Goal: Task Accomplishment & Management: Manage account settings

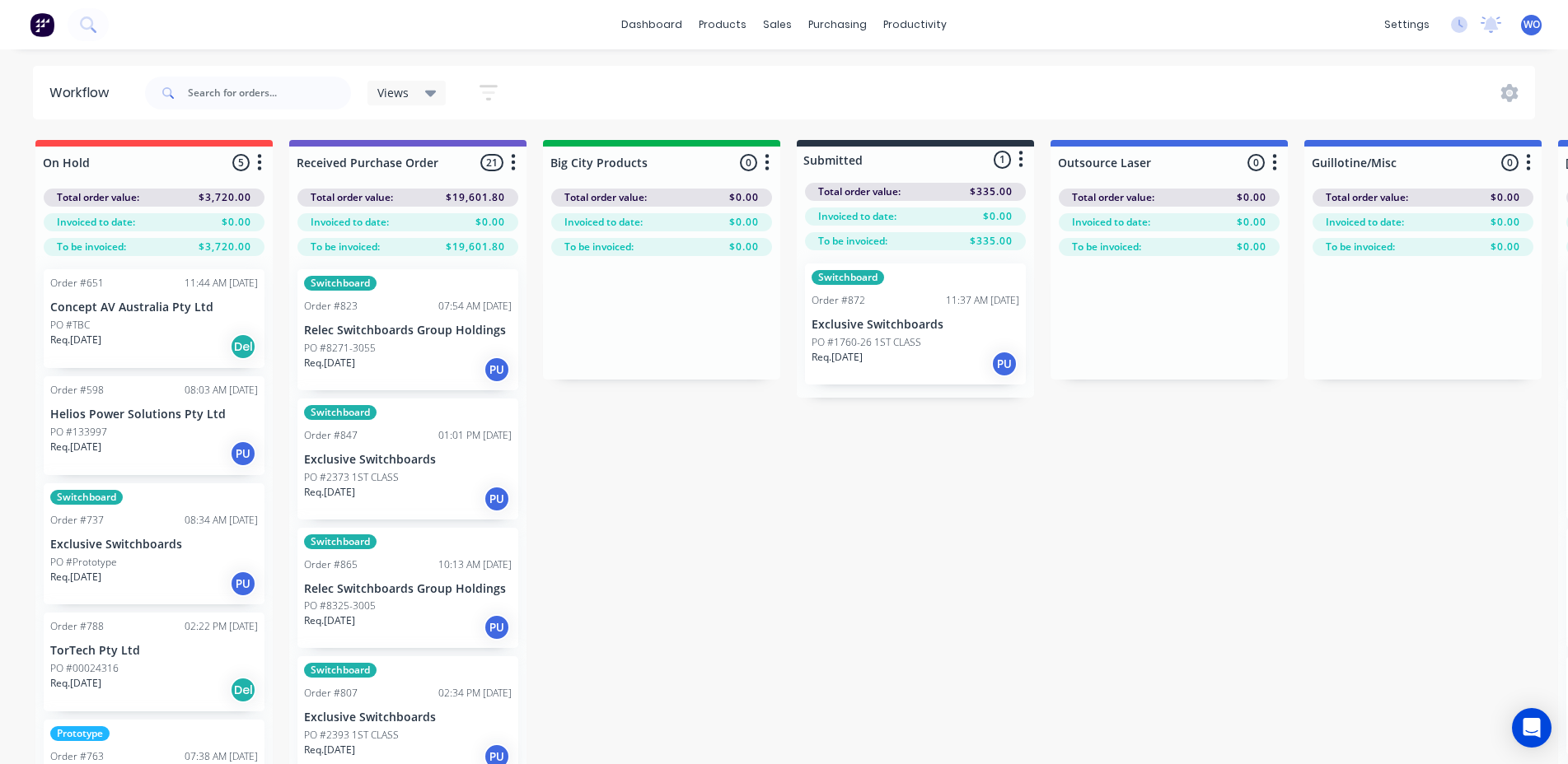
scroll to position [0, 6063]
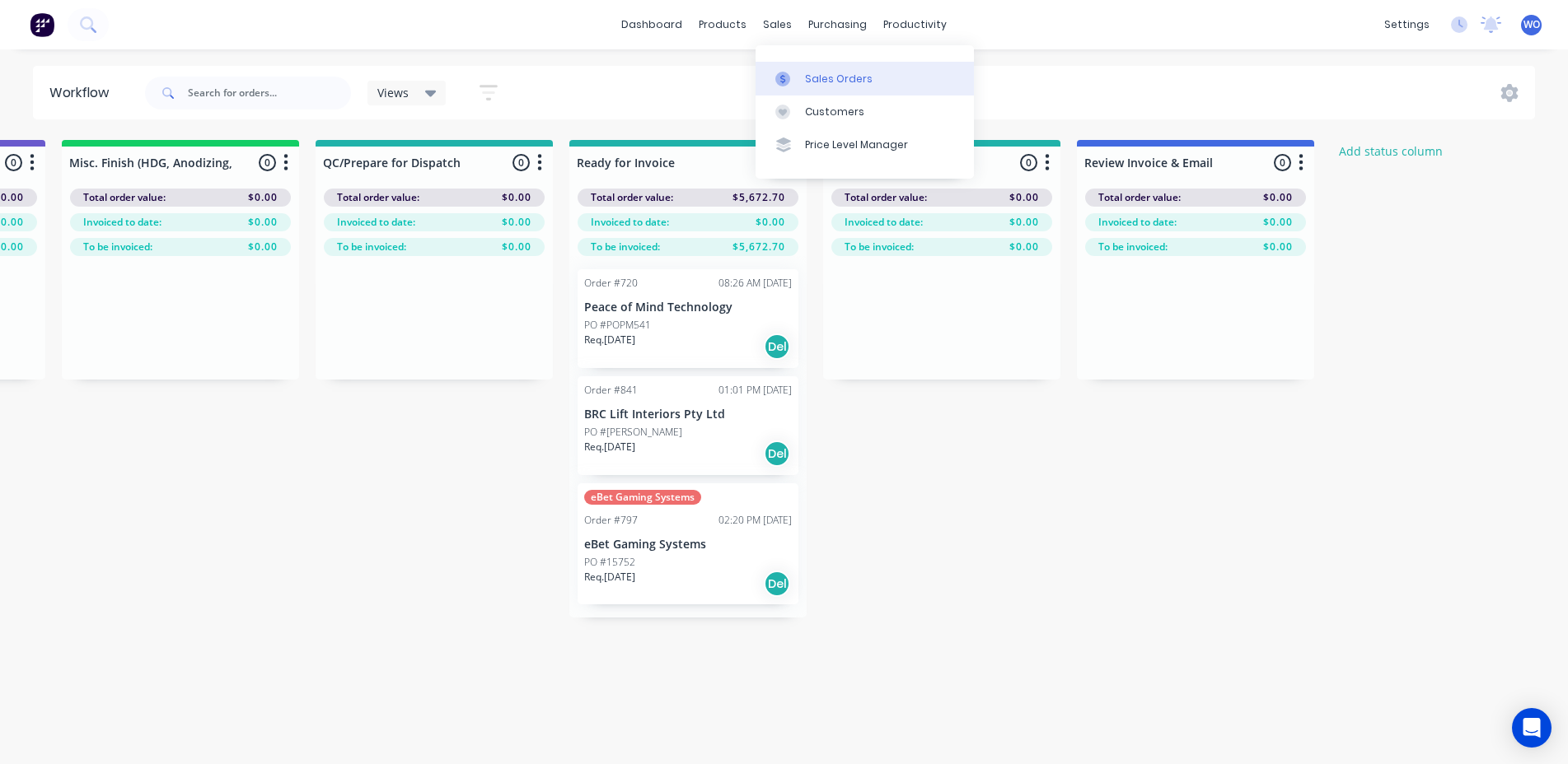
click at [823, 63] on link "Sales Orders" at bounding box center [865, 77] width 219 height 33
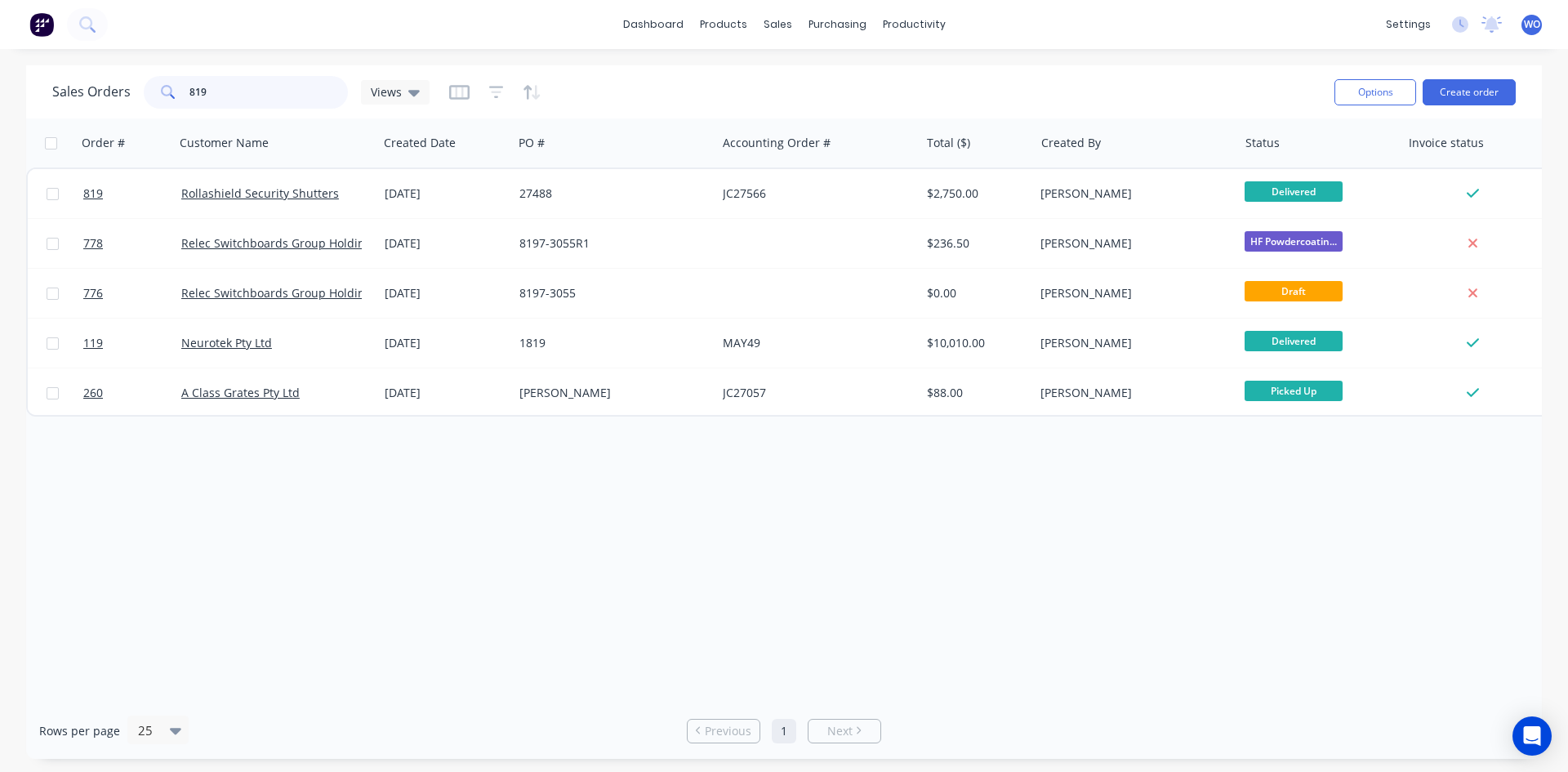
drag, startPoint x: 229, startPoint y: 87, endPoint x: 113, endPoint y: 79, distance: 116.3
click at [113, 79] on div "Sales Orders 819 Views" at bounding box center [241, 92] width 378 height 33
type input "841"
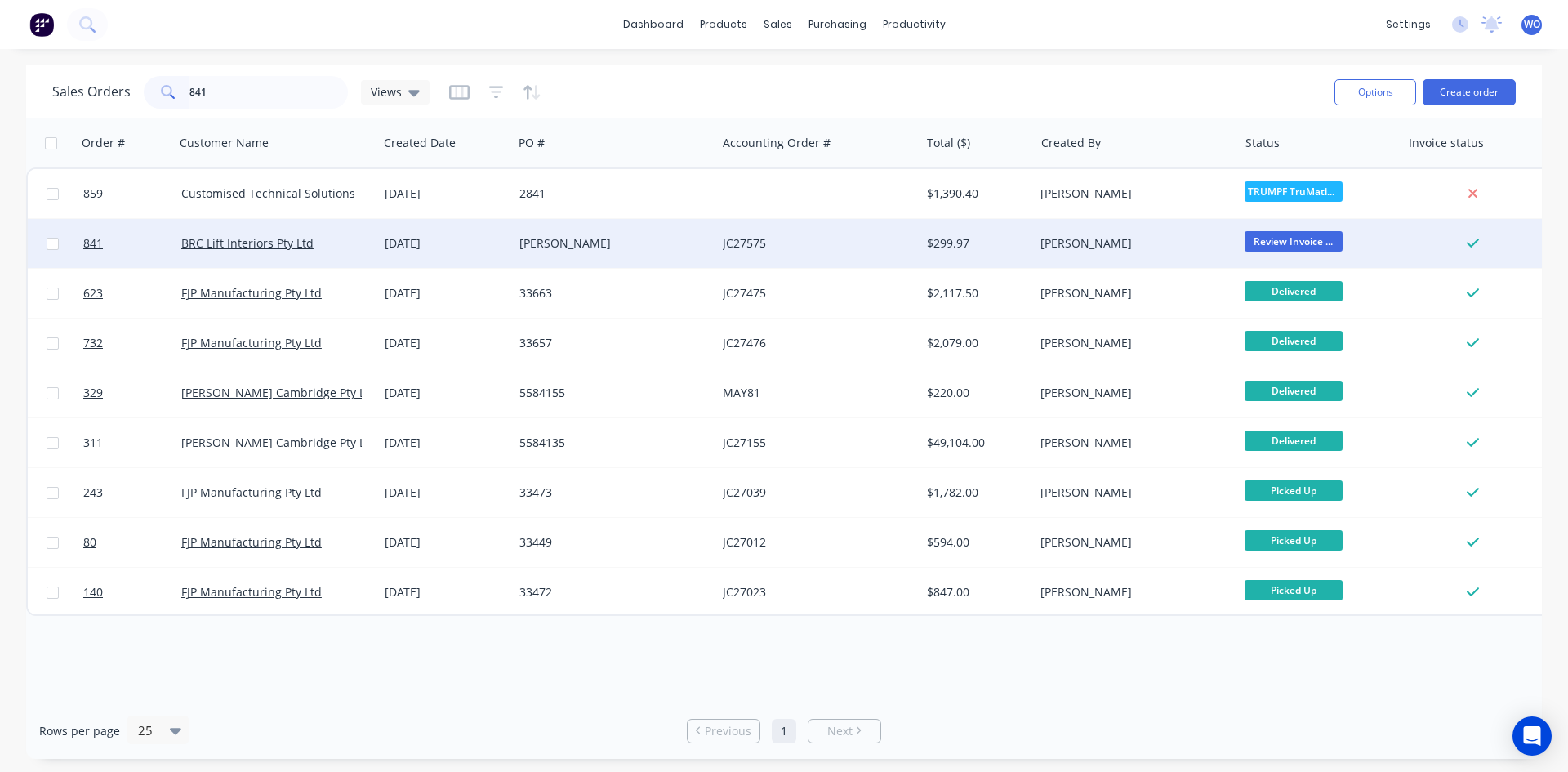
click at [459, 255] on div "[DATE]" at bounding box center [446, 243] width 135 height 49
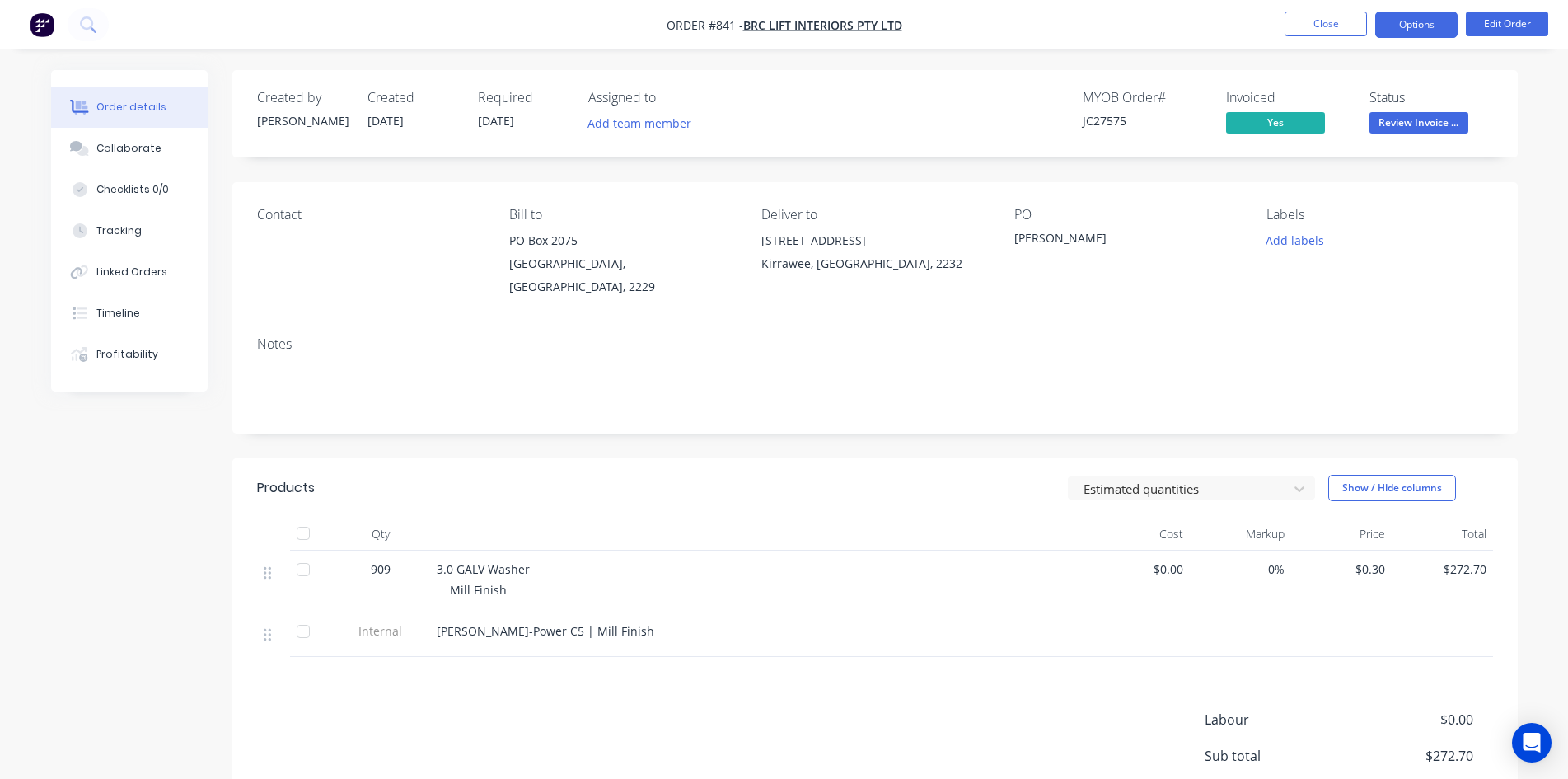
click at [1426, 25] on button "Options" at bounding box center [1417, 24] width 82 height 26
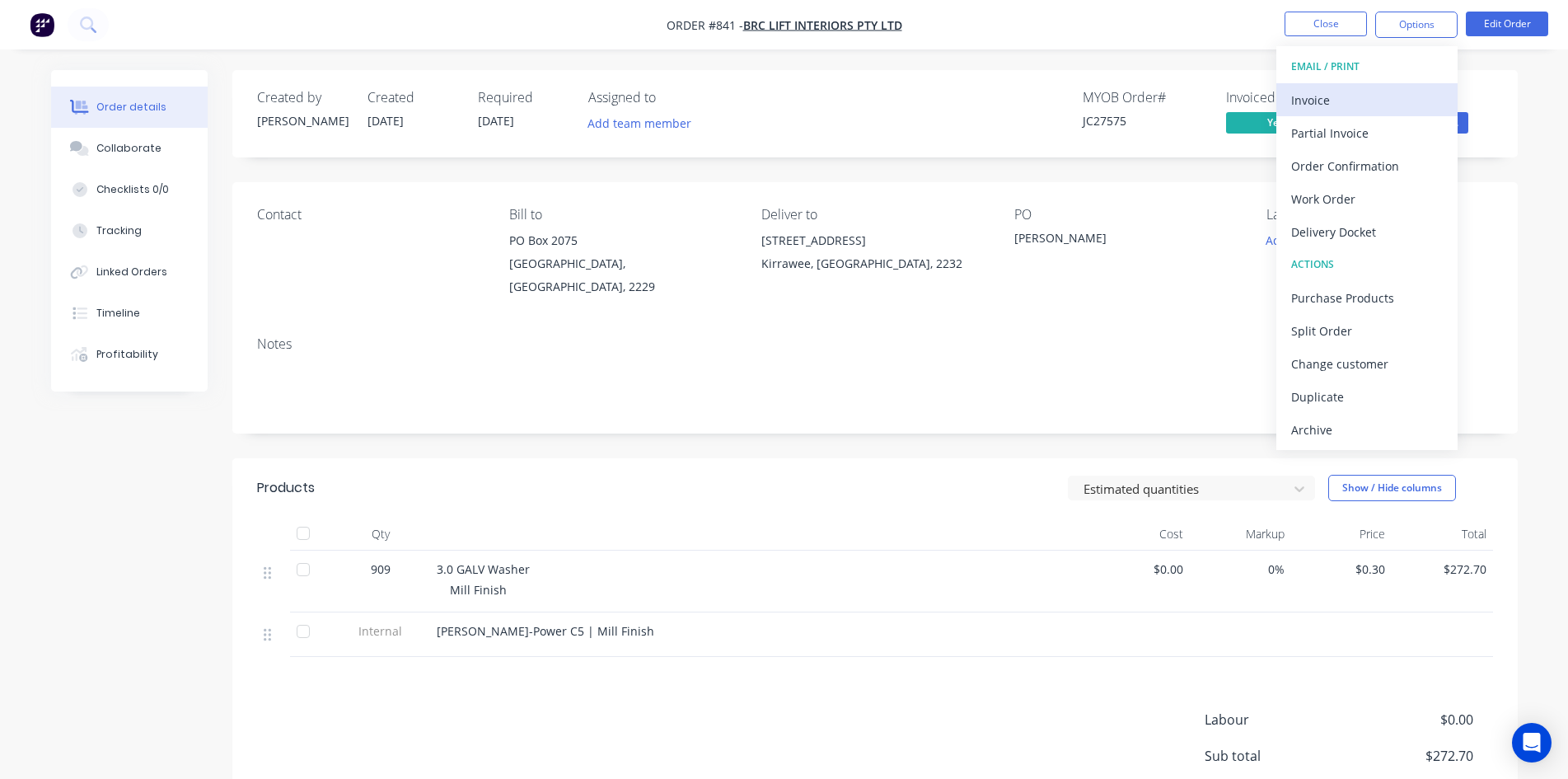
click at [1384, 101] on div "Invoice" at bounding box center [1367, 100] width 151 height 24
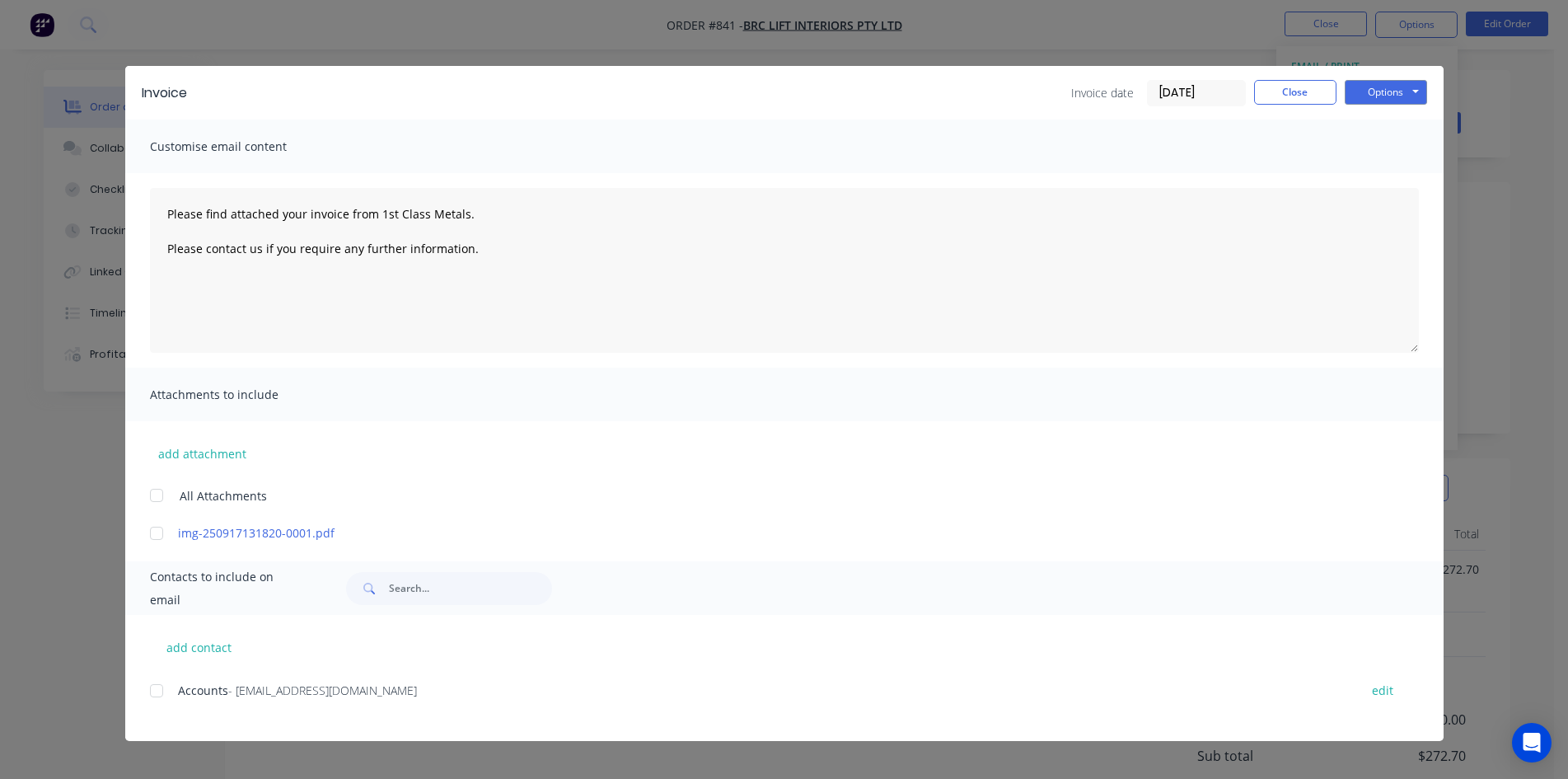
click at [175, 692] on div "Accounts - [EMAIL_ADDRESS][DOMAIN_NAME] edit" at bounding box center [796, 690] width 1294 height 22
click at [153, 693] on div at bounding box center [156, 691] width 33 height 33
click at [1398, 88] on button "Options" at bounding box center [1386, 92] width 82 height 24
click at [1417, 182] on button "Email" at bounding box center [1396, 176] width 105 height 27
type textarea "Please find attached your invoice from 1st Class Metals. Please contact us if y…"
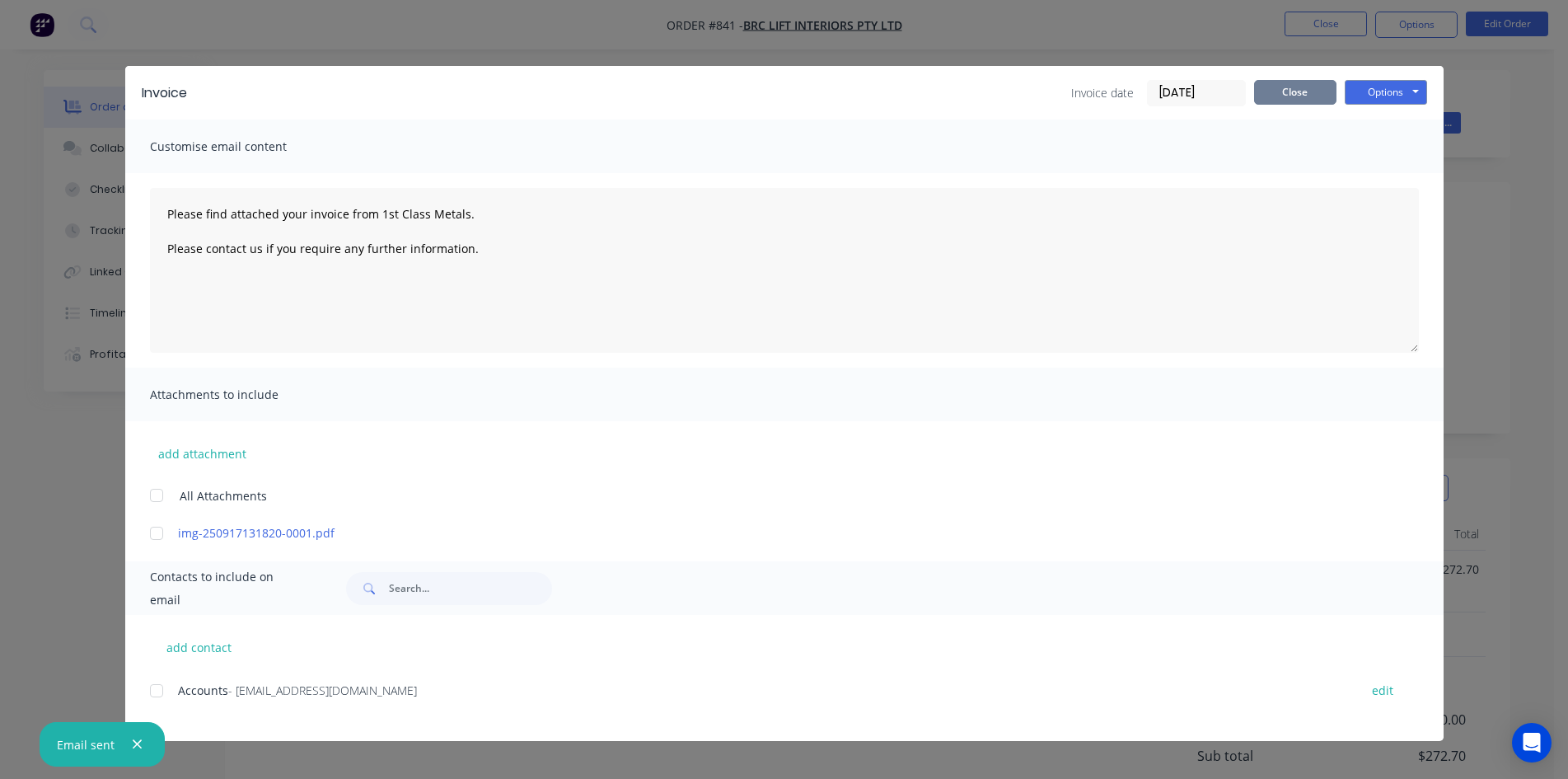
click at [1270, 94] on button "Close" at bounding box center [1295, 92] width 82 height 24
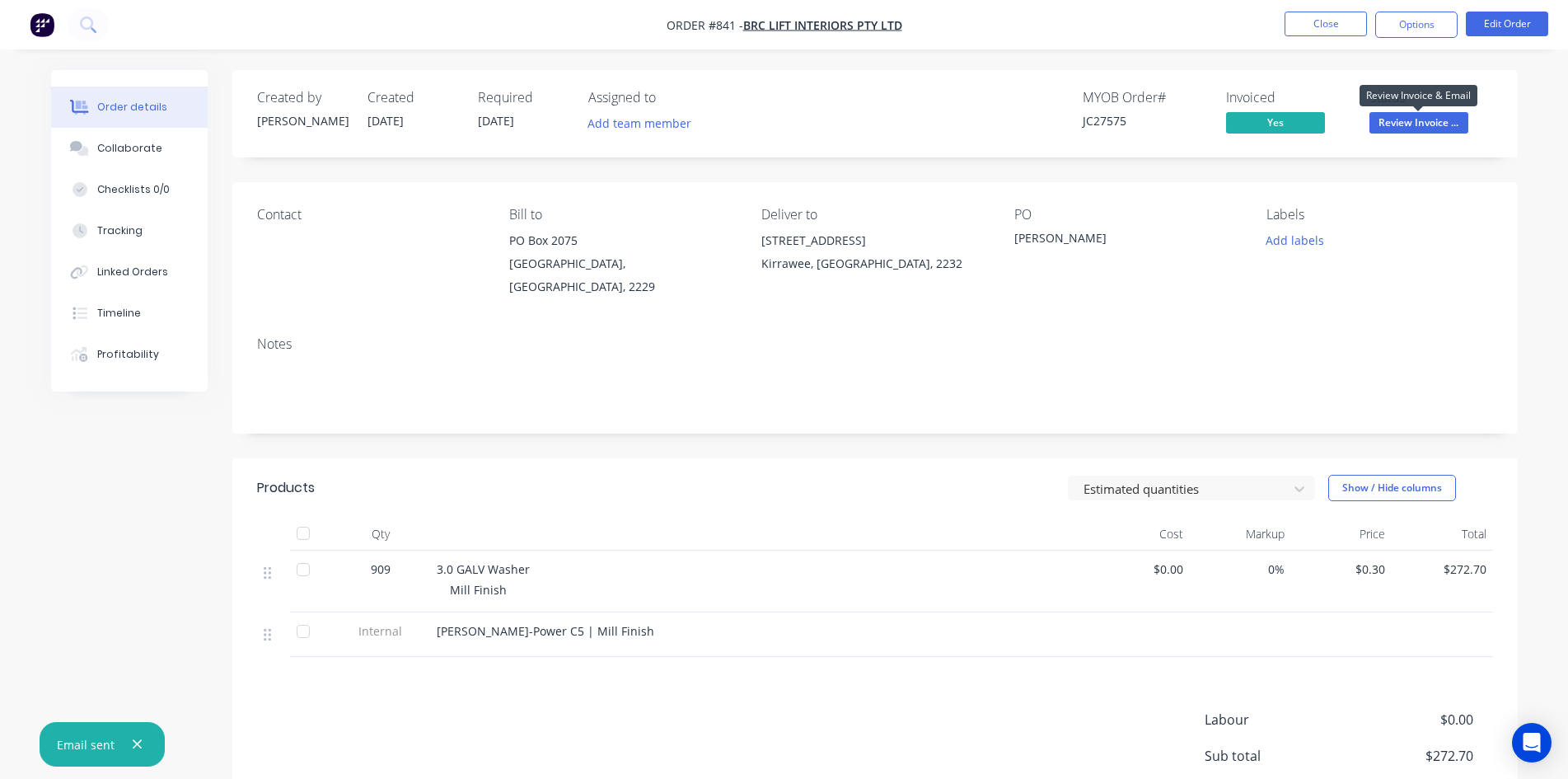
click at [1409, 128] on span "Review Invoice ..." at bounding box center [1419, 122] width 99 height 20
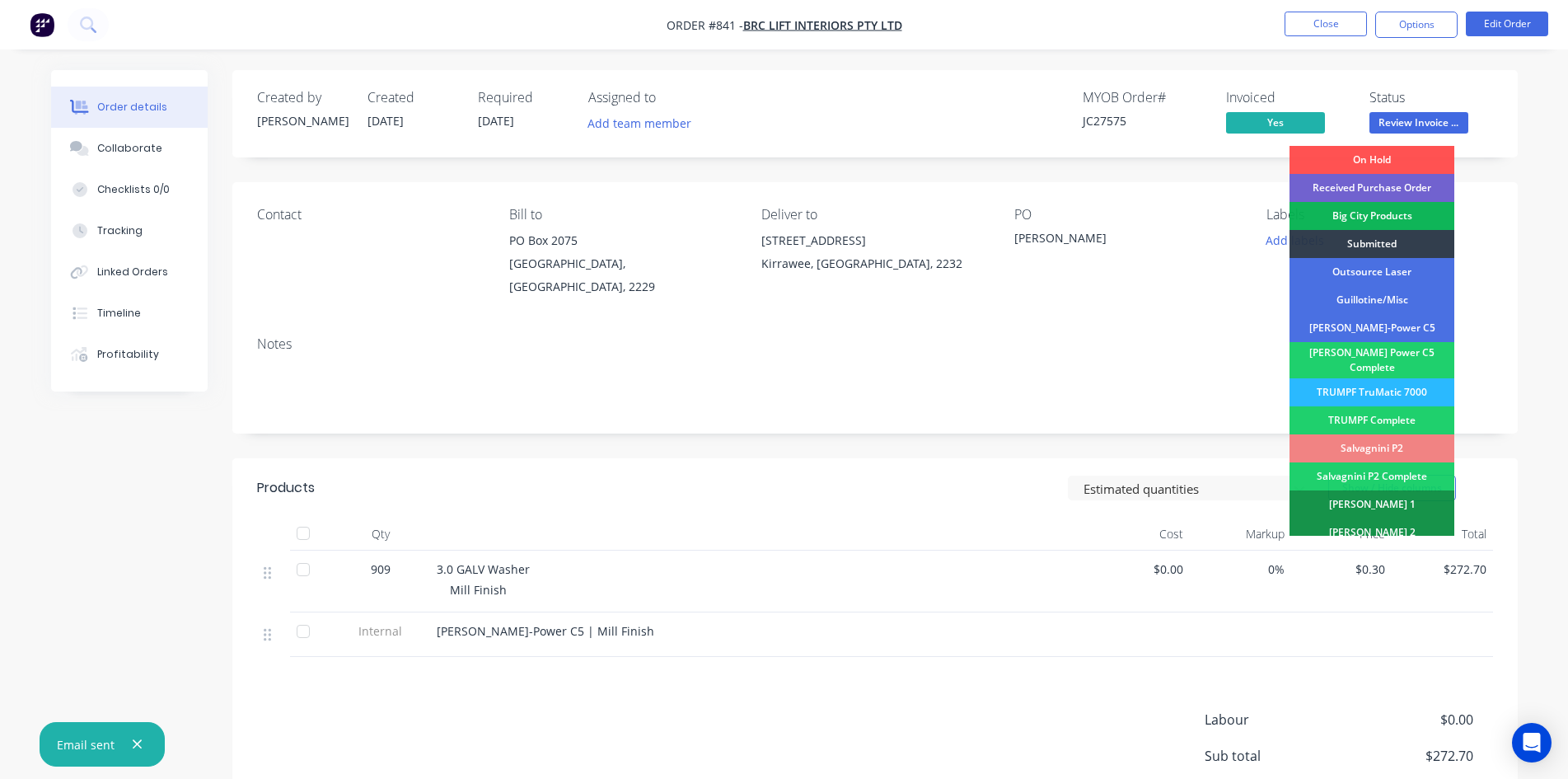
scroll to position [468, 0]
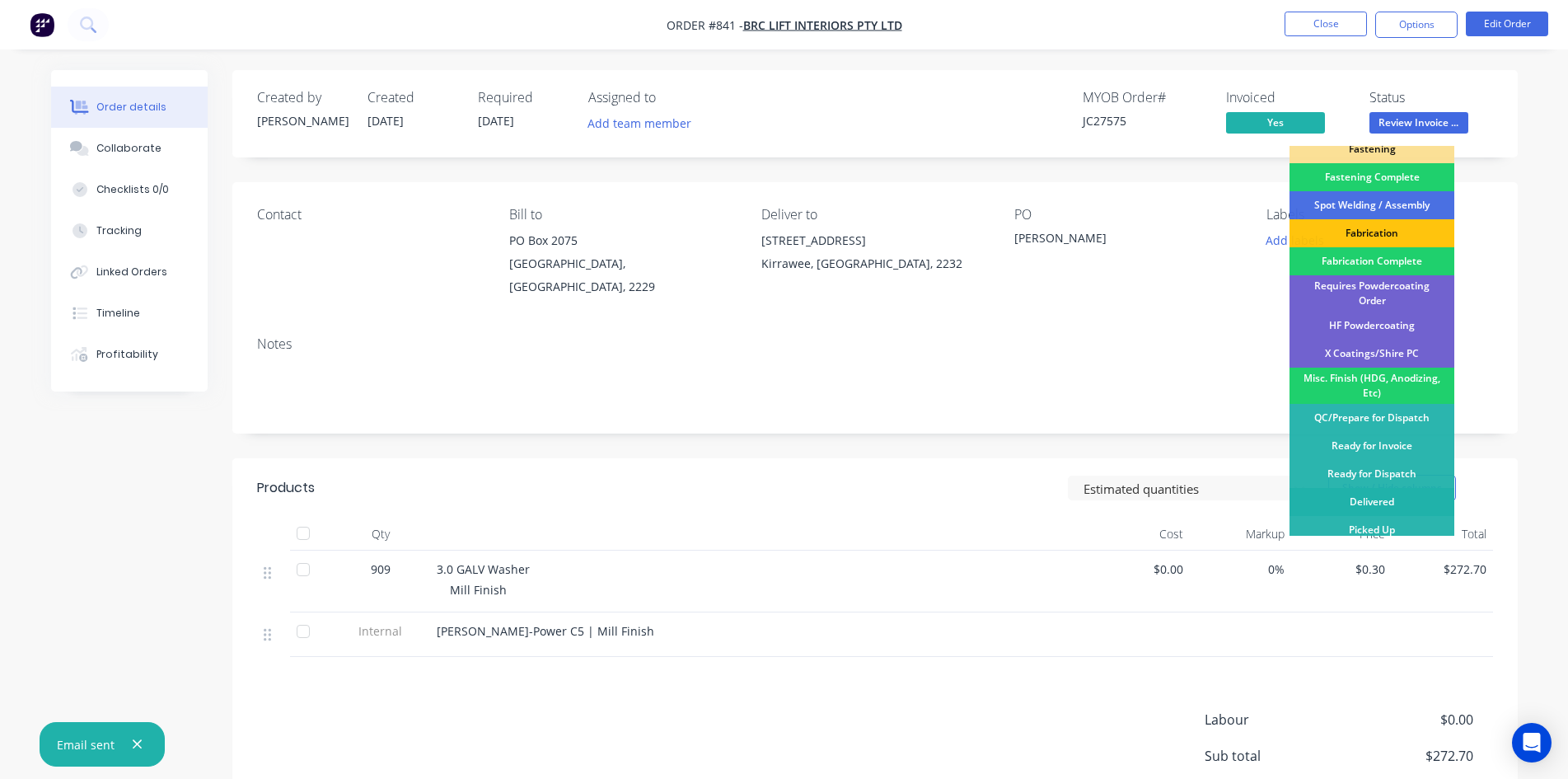
click at [1381, 497] on div "Delivered" at bounding box center [1372, 501] width 165 height 28
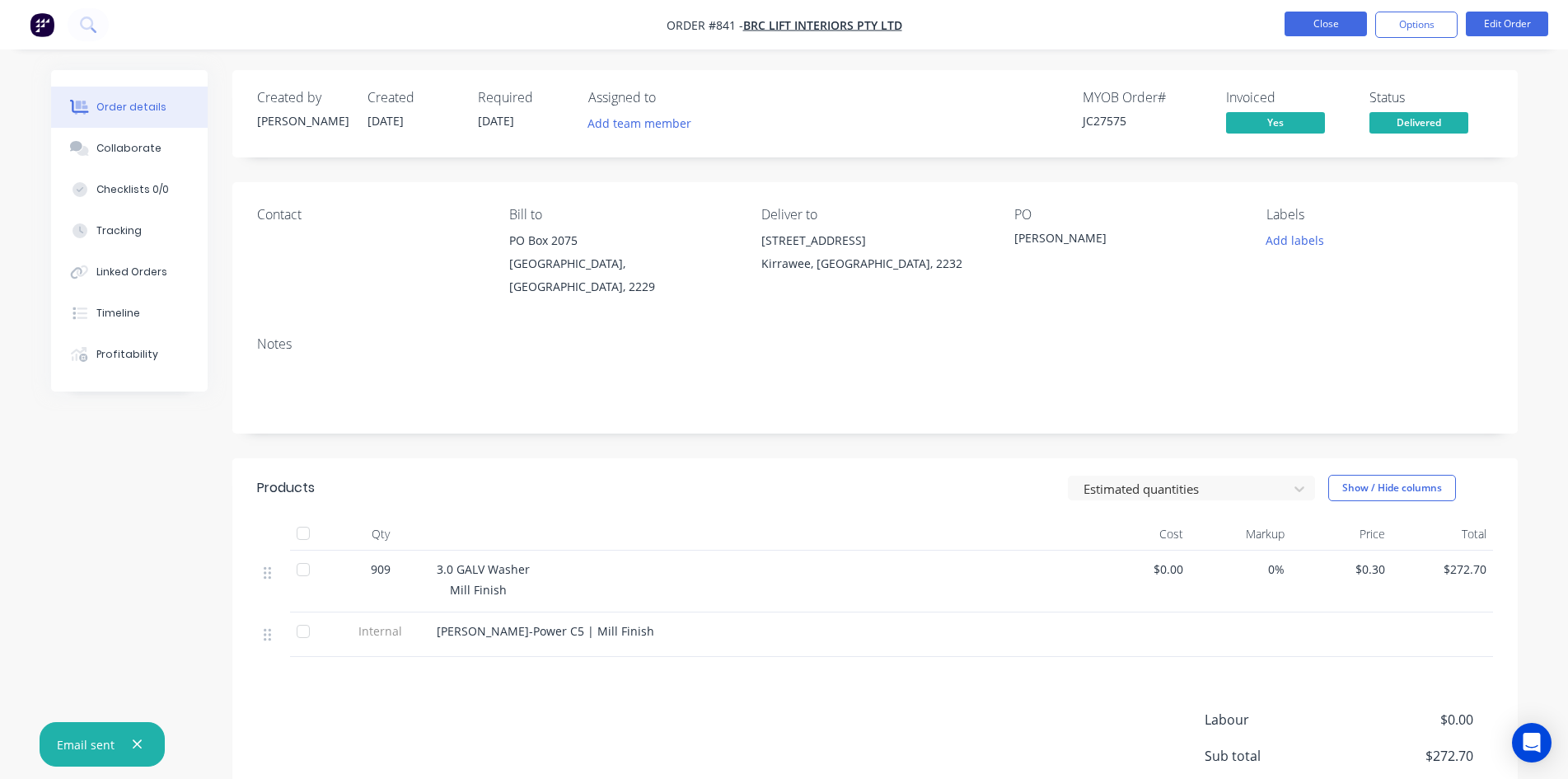
click at [1301, 27] on button "Close" at bounding box center [1326, 24] width 82 height 24
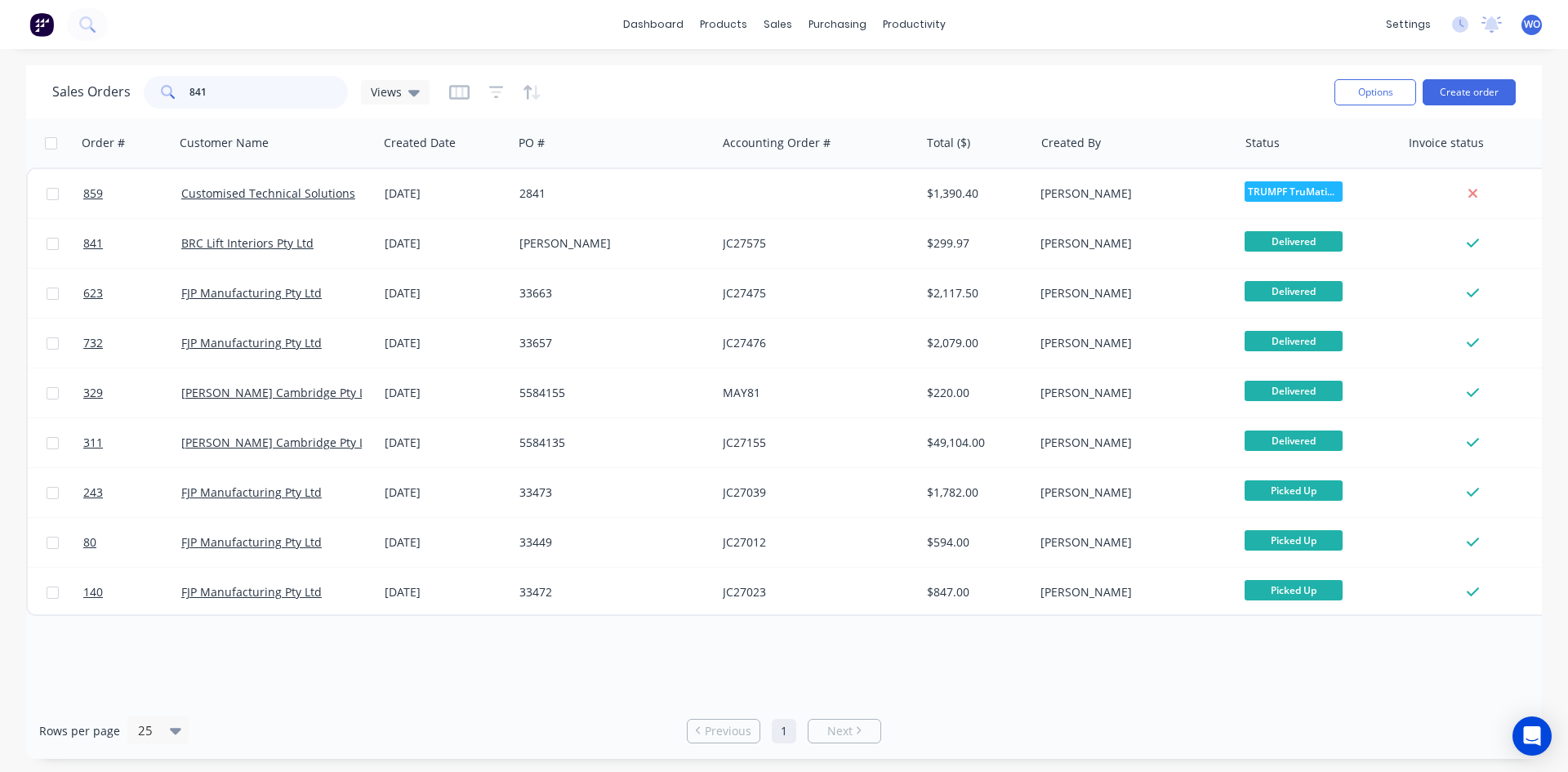
drag, startPoint x: 204, startPoint y: 93, endPoint x: 0, endPoint y: 38, distance: 211.3
click at [0, 38] on div "dashboard products sales purchasing productivity dashboard products Product Cat…" at bounding box center [784, 386] width 1568 height 772
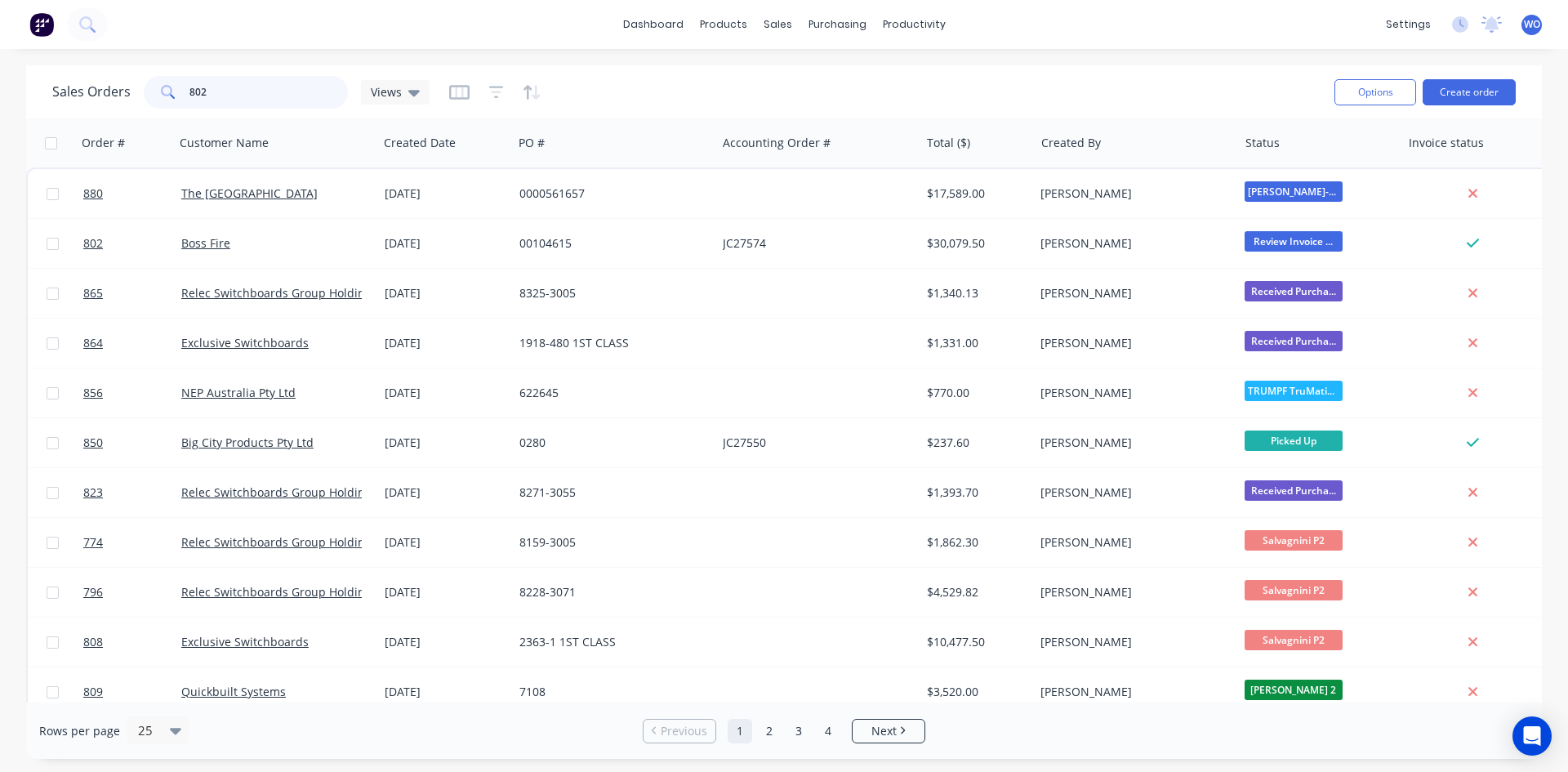
type input "802"
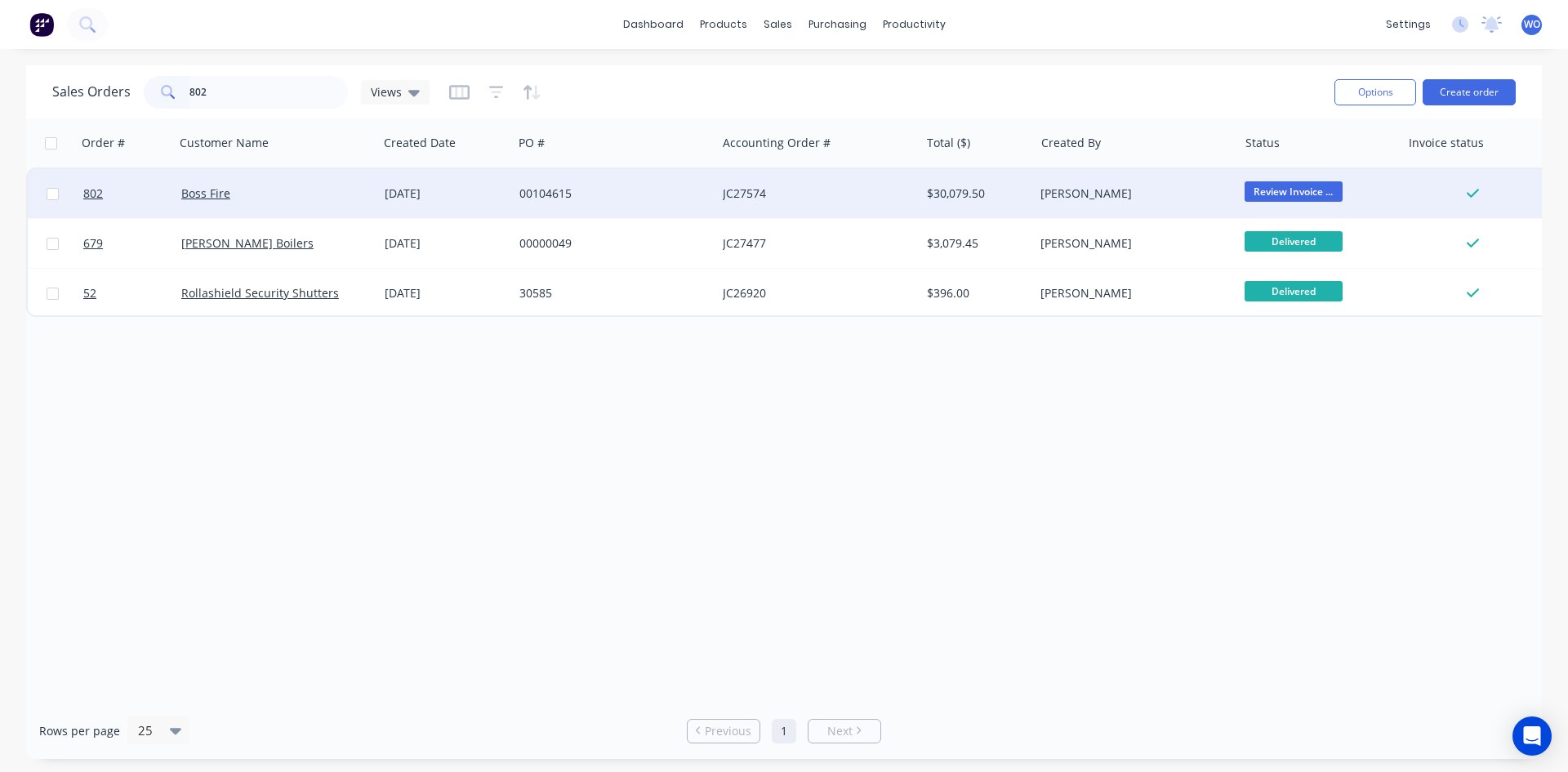
click at [273, 200] on div "Boss Fire" at bounding box center [273, 193] width 182 height 17
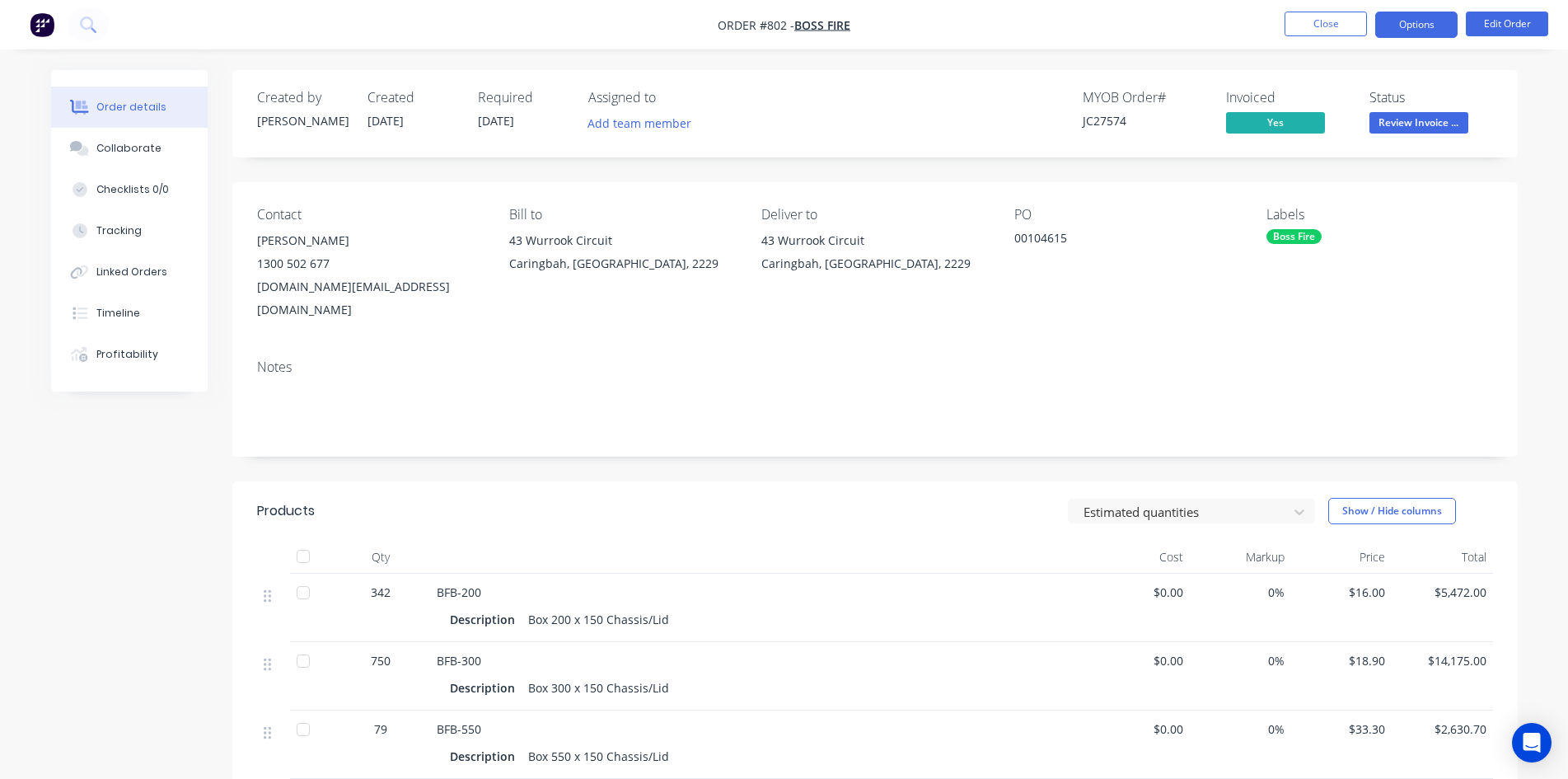
click at [1428, 29] on button "Options" at bounding box center [1417, 24] width 82 height 26
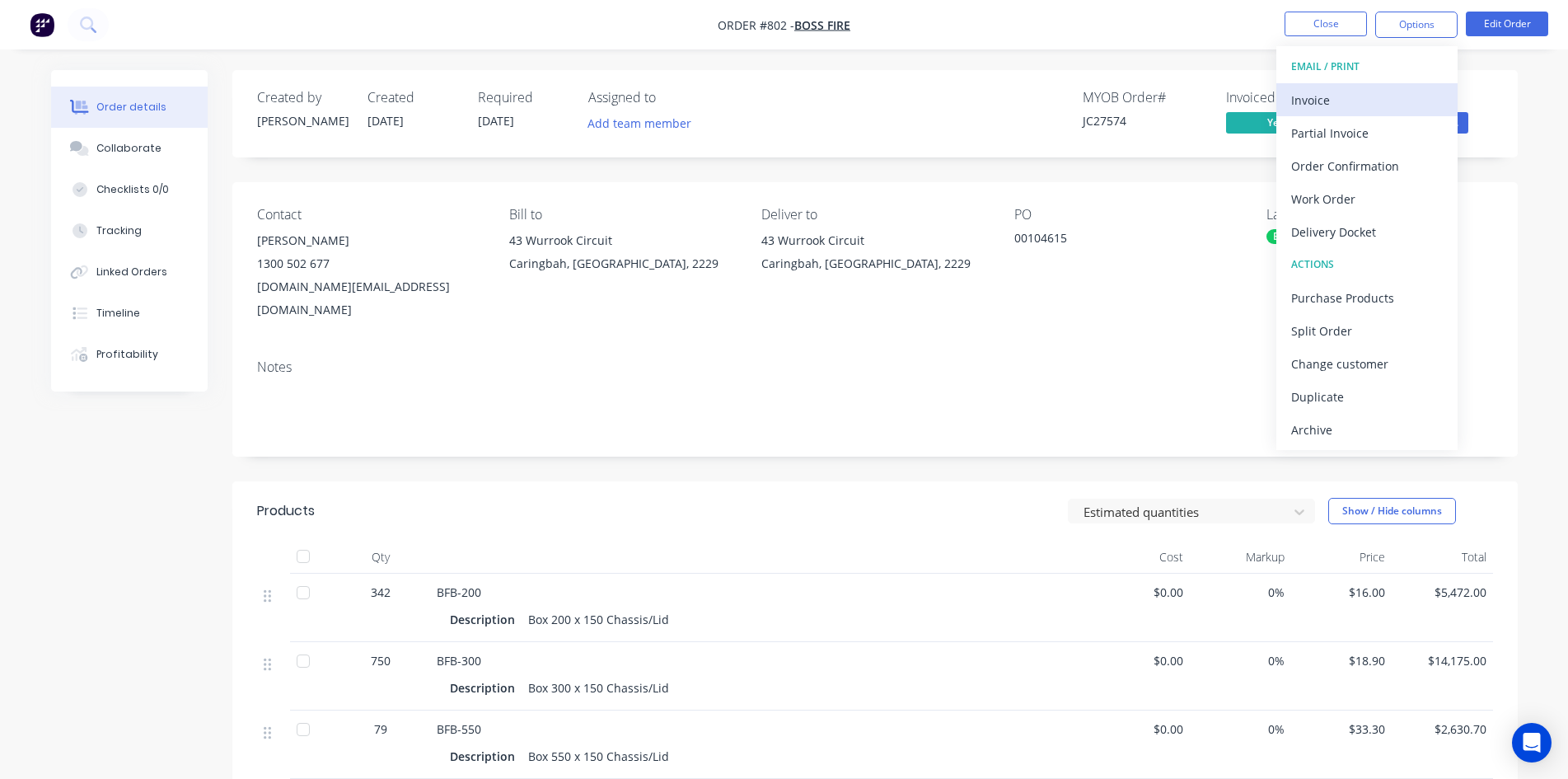
click at [1359, 103] on div "Invoice" at bounding box center [1367, 100] width 151 height 24
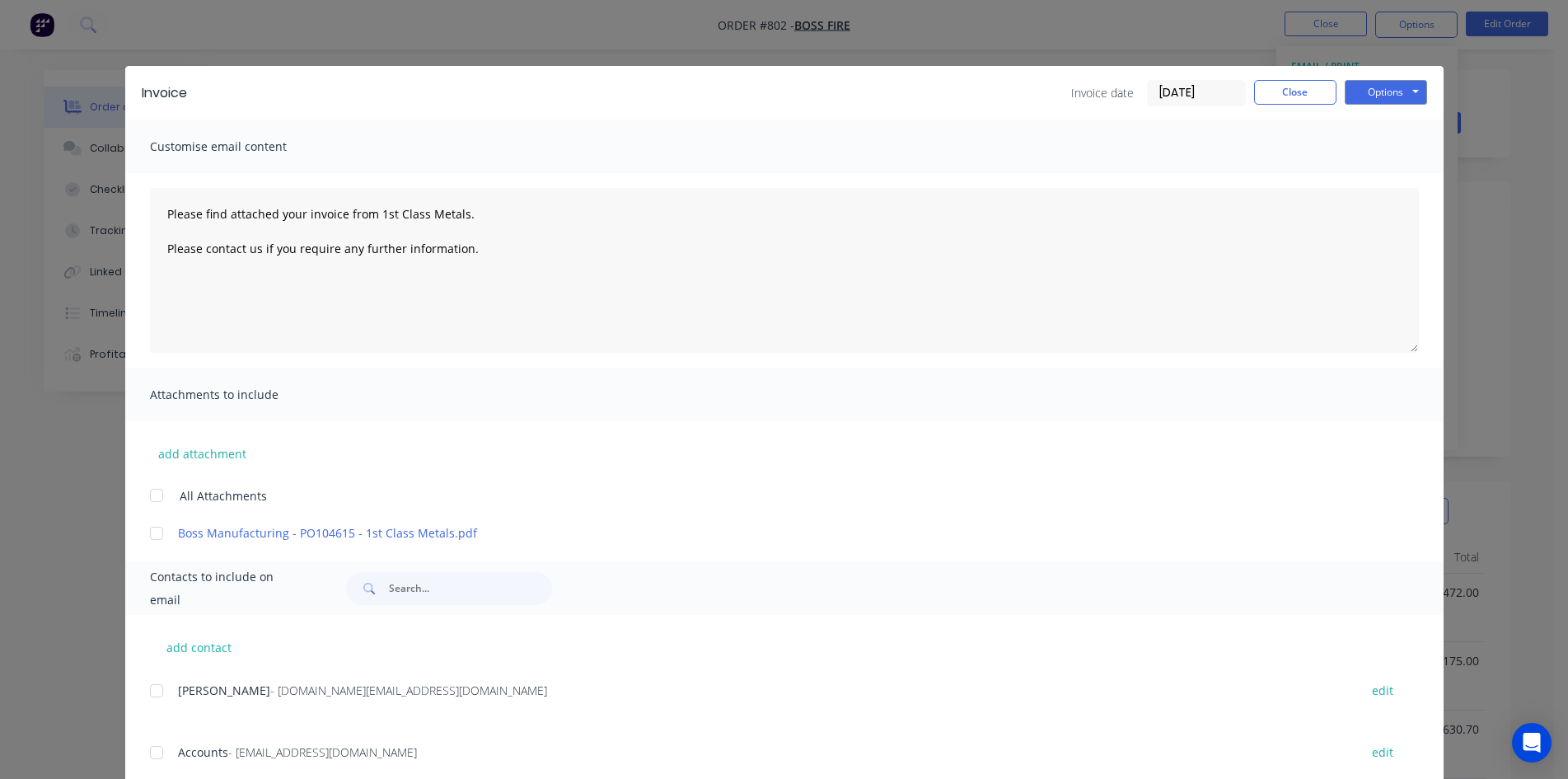
scroll to position [47, 0]
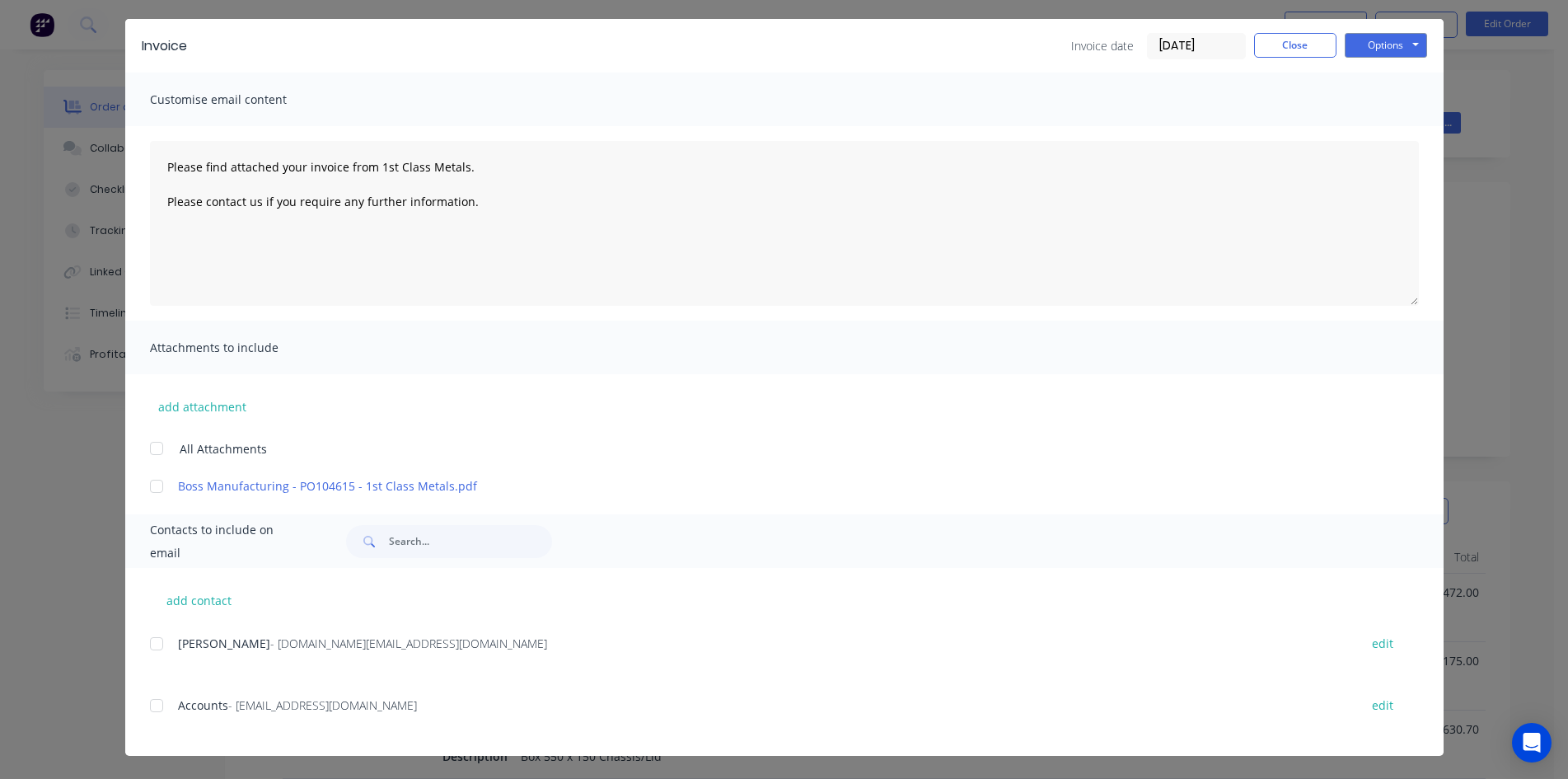
click at [155, 706] on div at bounding box center [156, 705] width 33 height 33
click at [1364, 40] on button "Options" at bounding box center [1386, 45] width 82 height 24
click at [1372, 131] on button "Email" at bounding box center [1396, 129] width 105 height 27
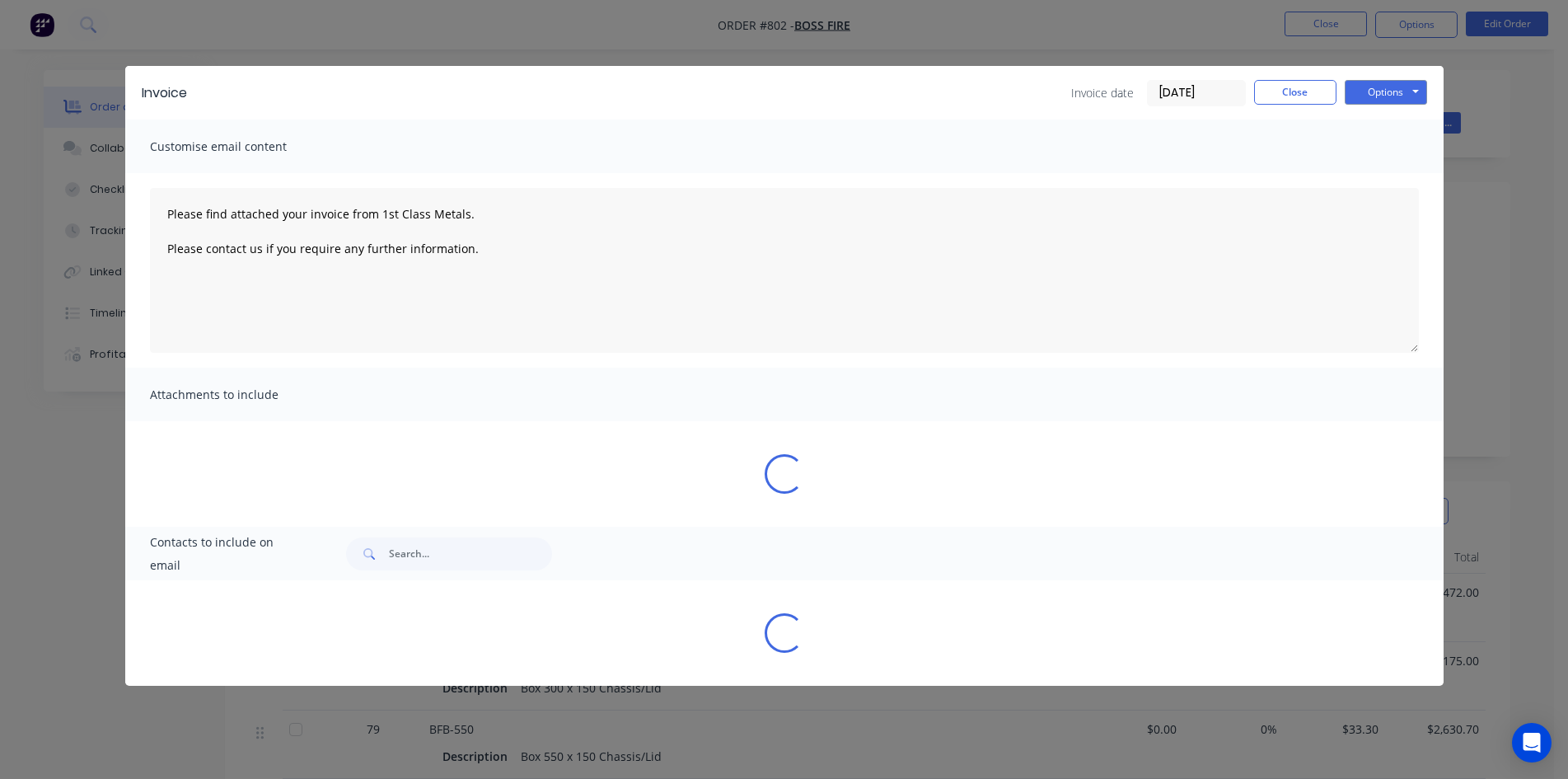
scroll to position [0, 0]
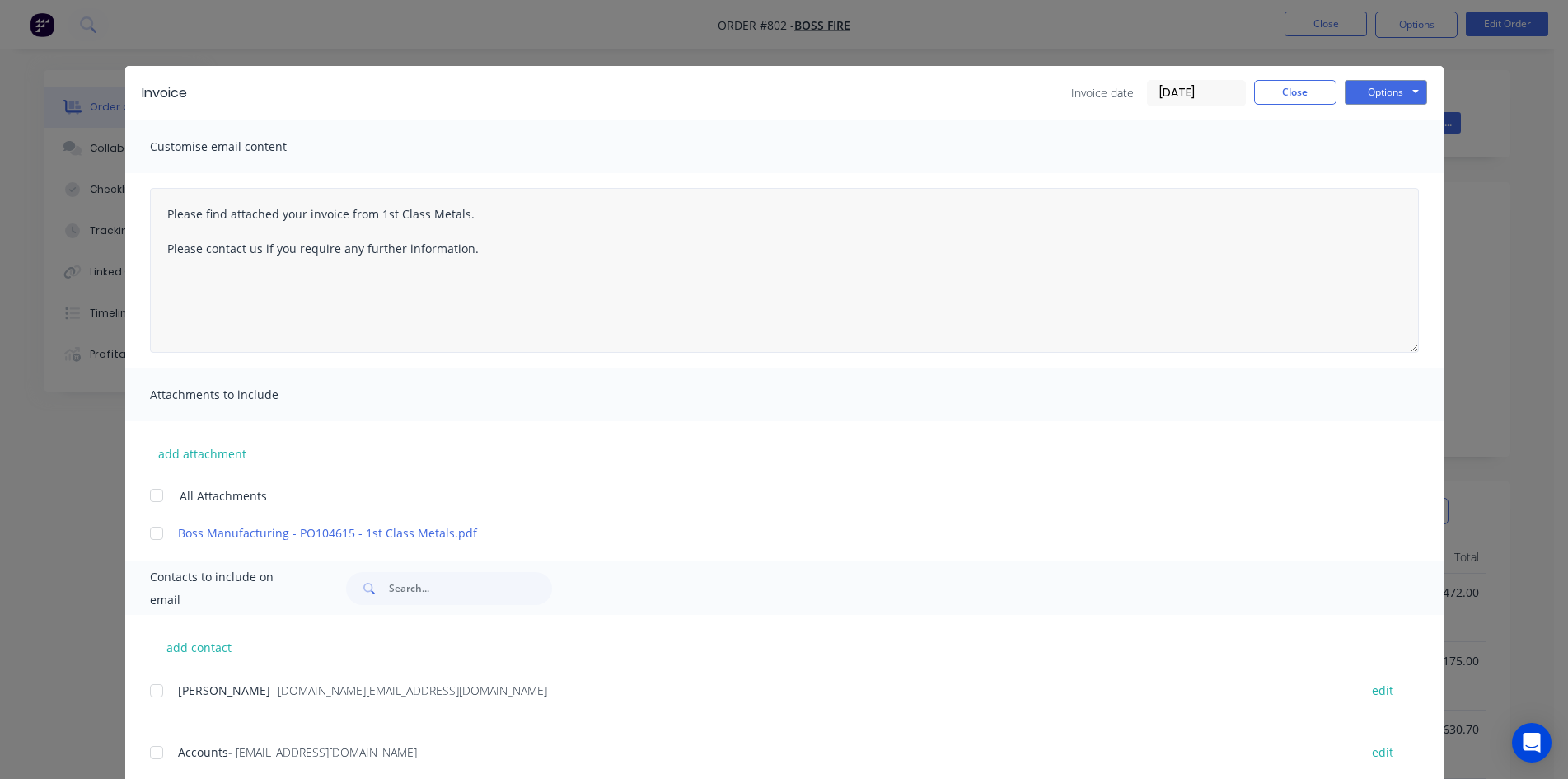
type textarea "Please find attached your invoice from 1st Class Metals. Please contact us if y…"
click at [1291, 86] on button "Close" at bounding box center [1295, 92] width 82 height 24
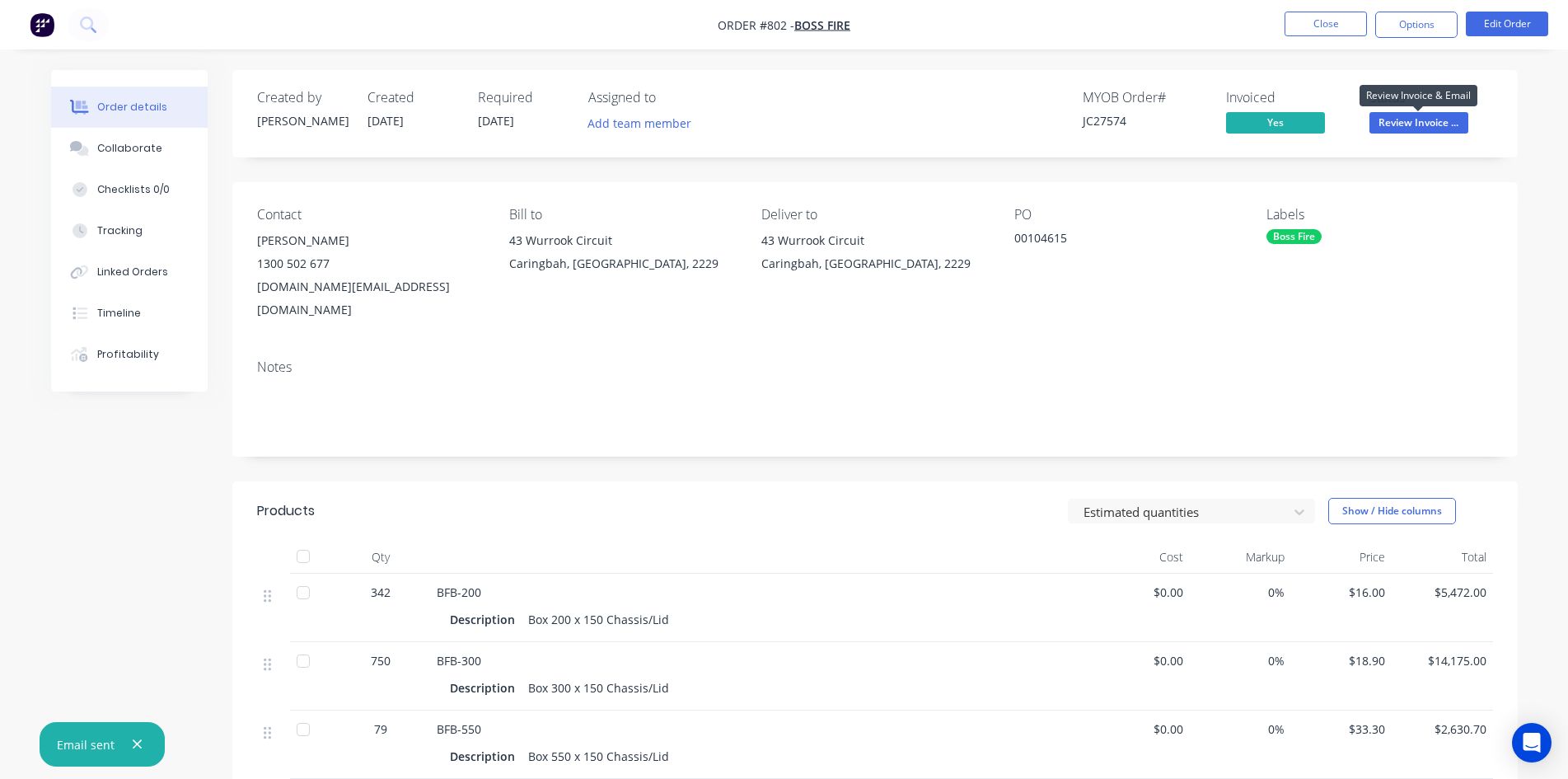
click at [1423, 123] on span "Review Invoice ..." at bounding box center [1419, 122] width 99 height 20
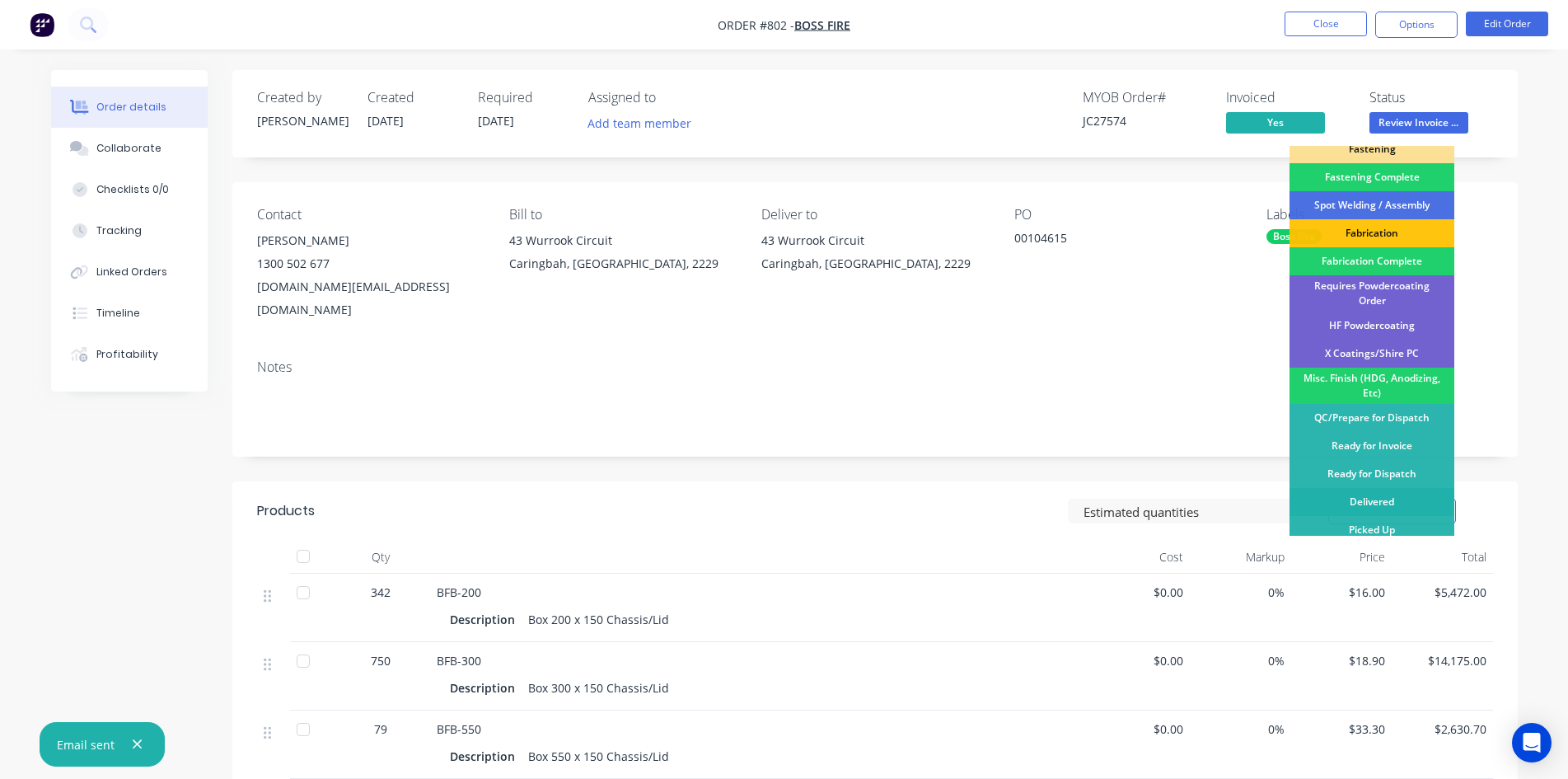
click at [1383, 488] on div "Delivered" at bounding box center [1372, 501] width 165 height 28
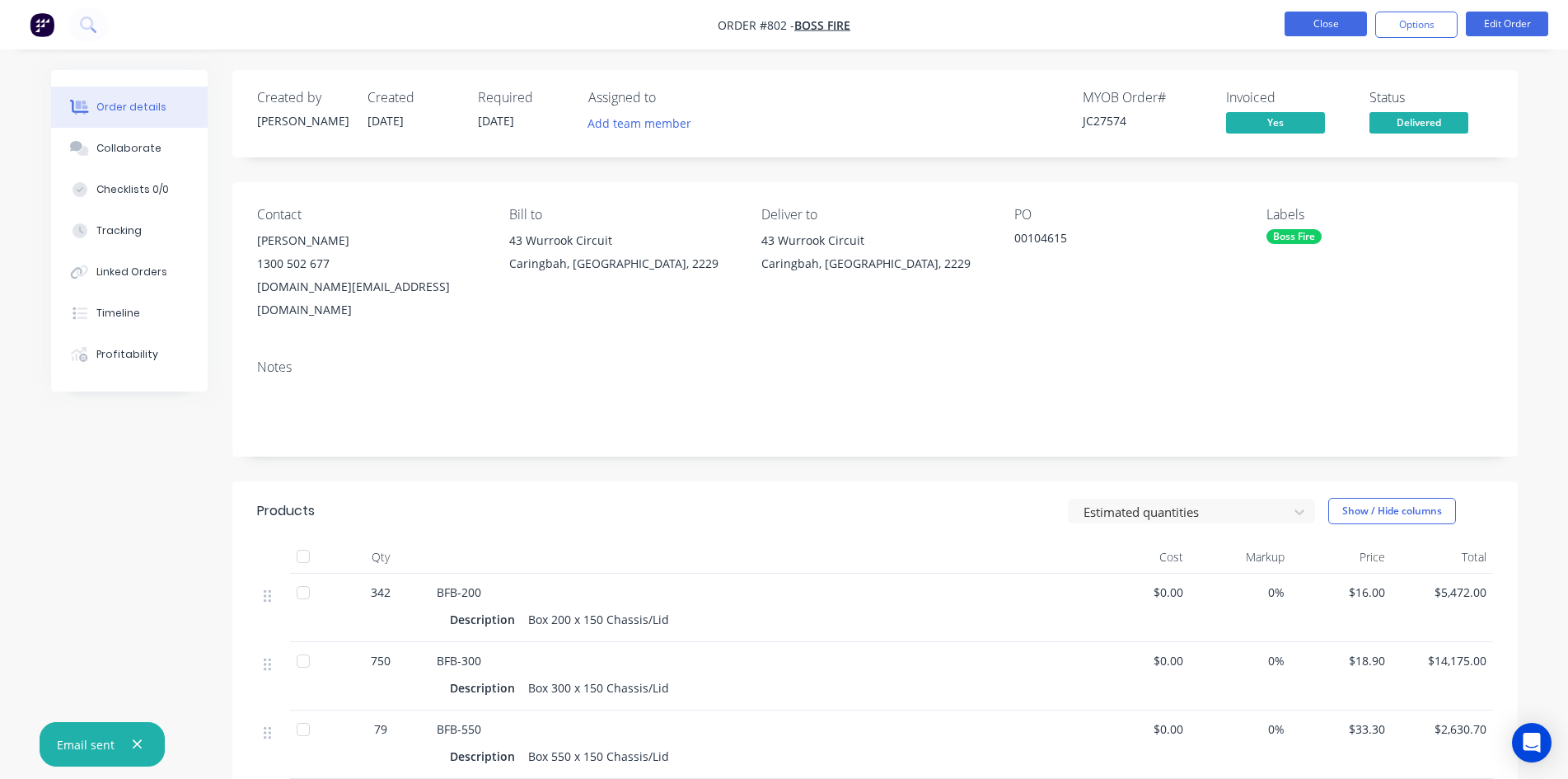
click at [1323, 34] on button "Close" at bounding box center [1326, 24] width 82 height 24
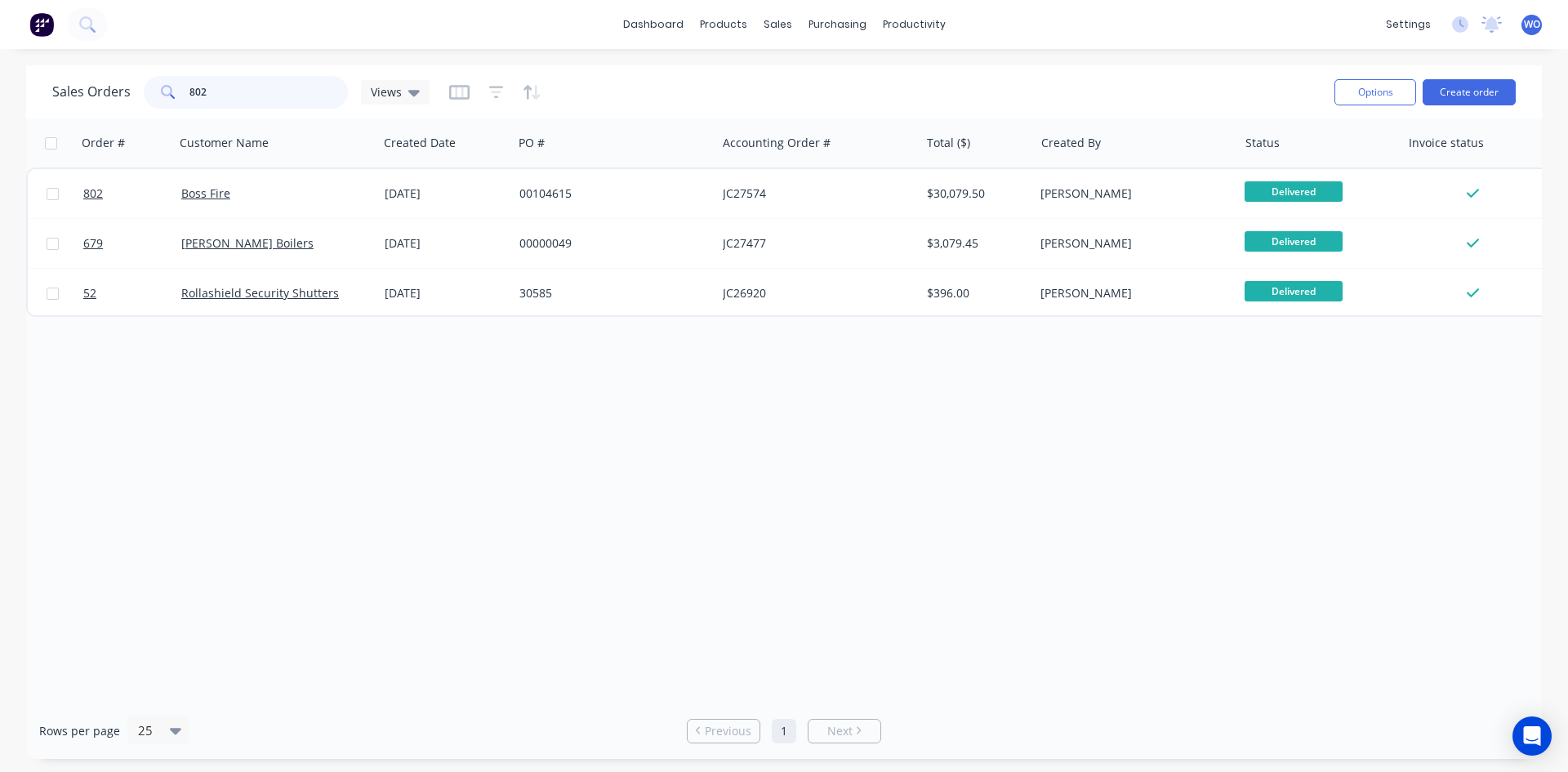
click at [215, 95] on input "802" at bounding box center [268, 92] width 159 height 33
drag, startPoint x: 215, startPoint y: 95, endPoint x: 0, endPoint y: 108, distance: 215.4
click at [0, 108] on div "Sales Orders 802 Views Options Create order Order # Customer Name Created Date …" at bounding box center [784, 412] width 1568 height 694
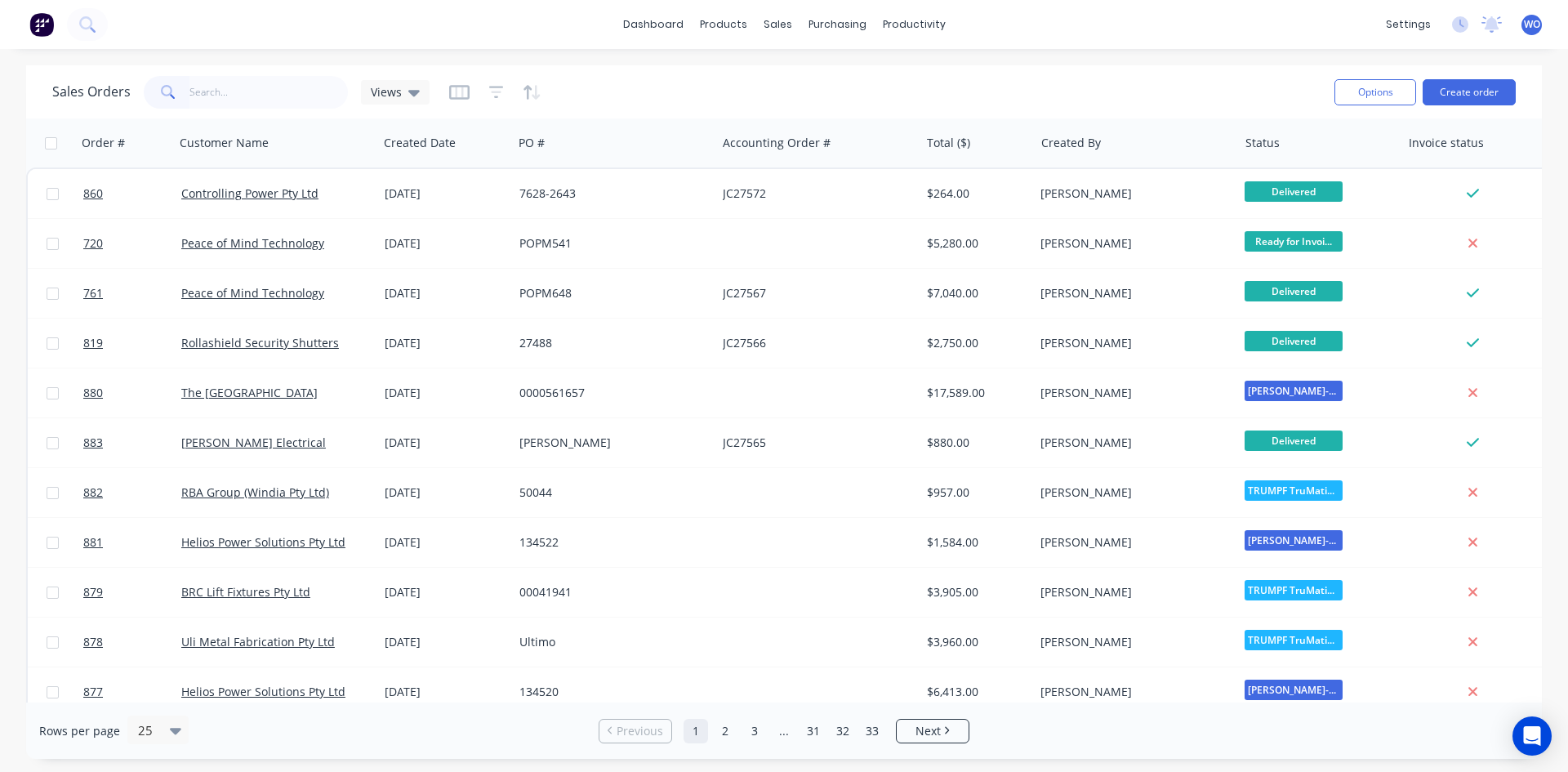
click at [39, 18] on img at bounding box center [41, 24] width 24 height 24
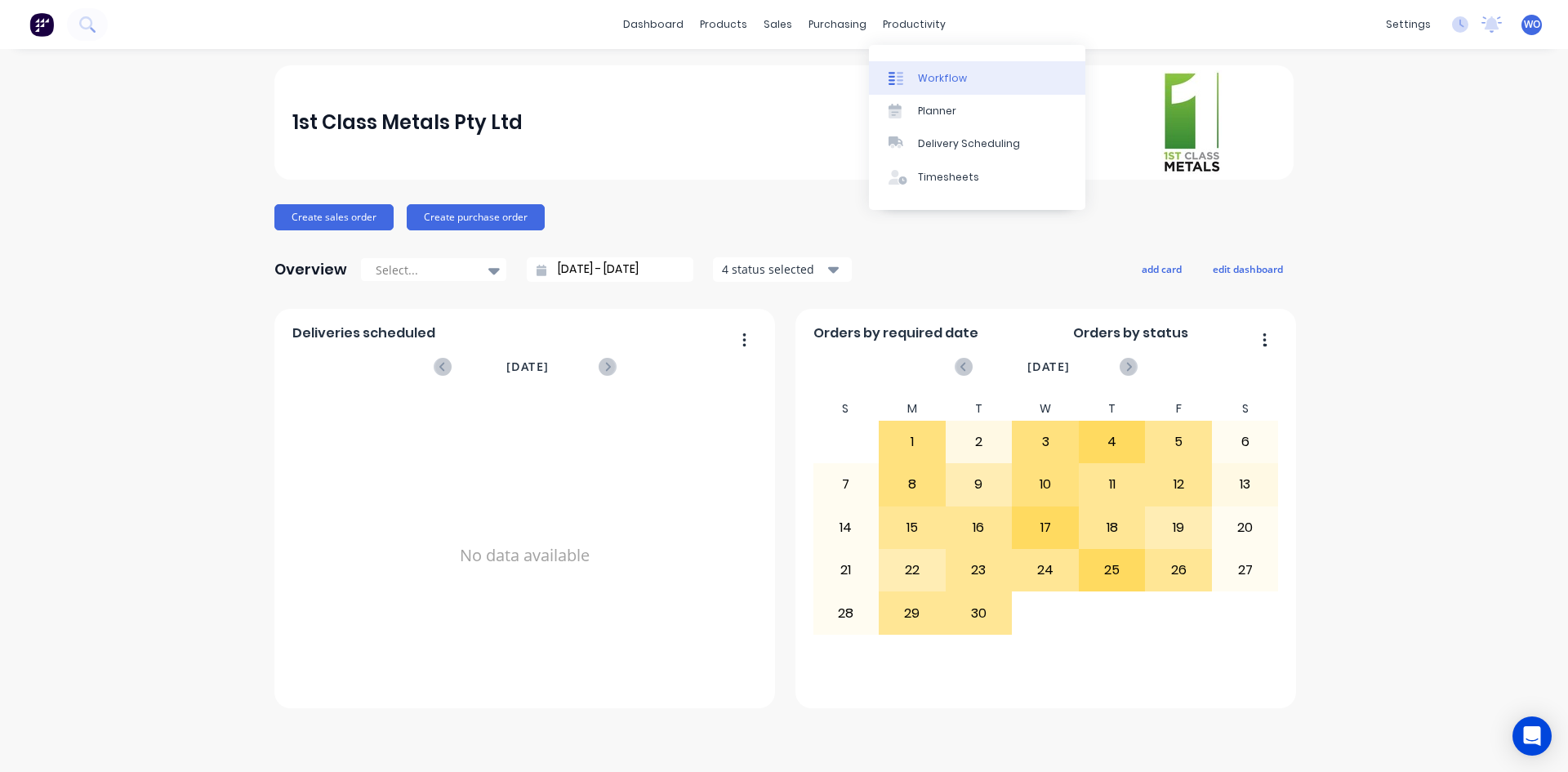
click at [951, 75] on div "Workflow" at bounding box center [942, 78] width 49 height 15
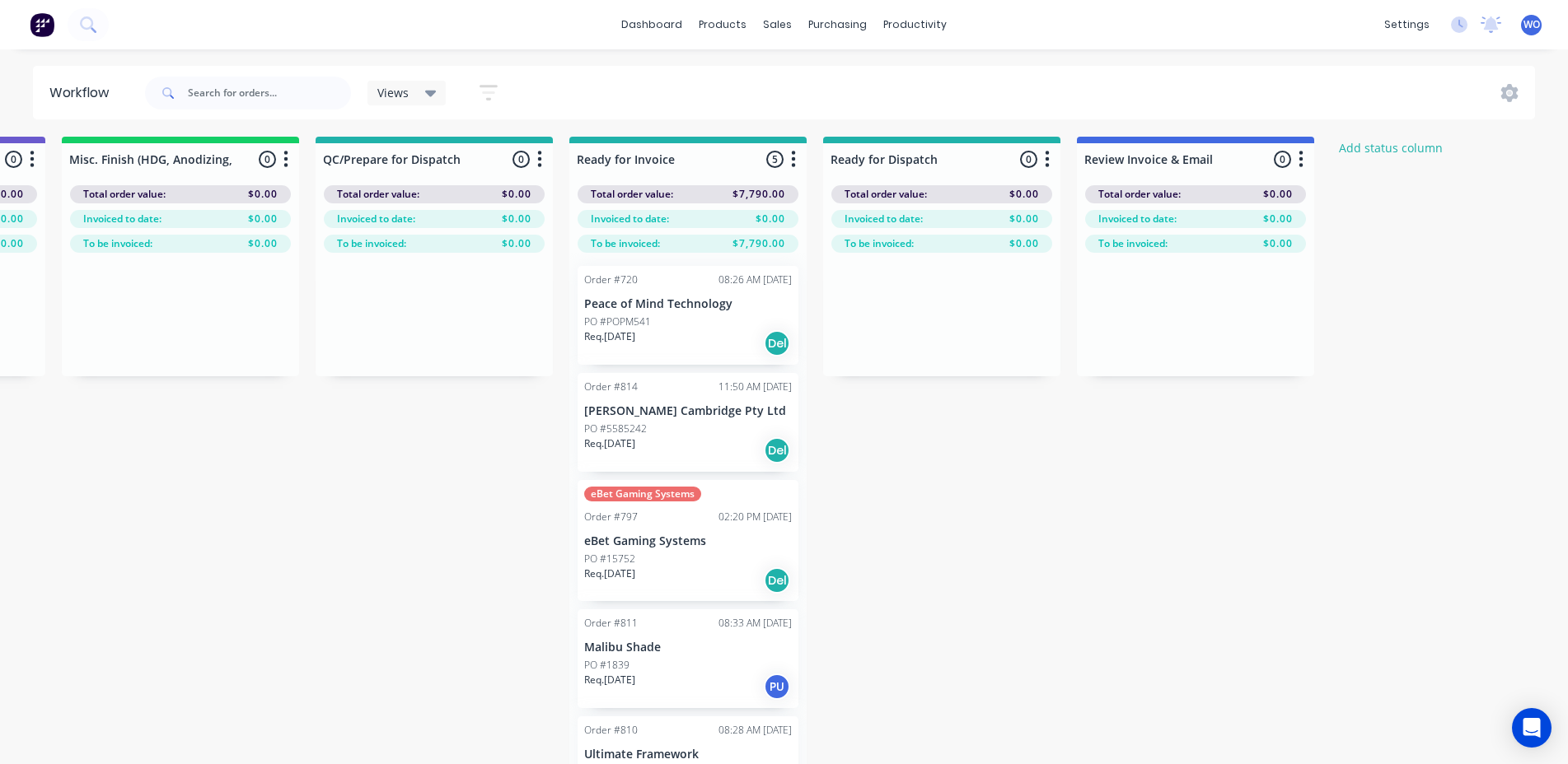
scroll to position [0, 6063]
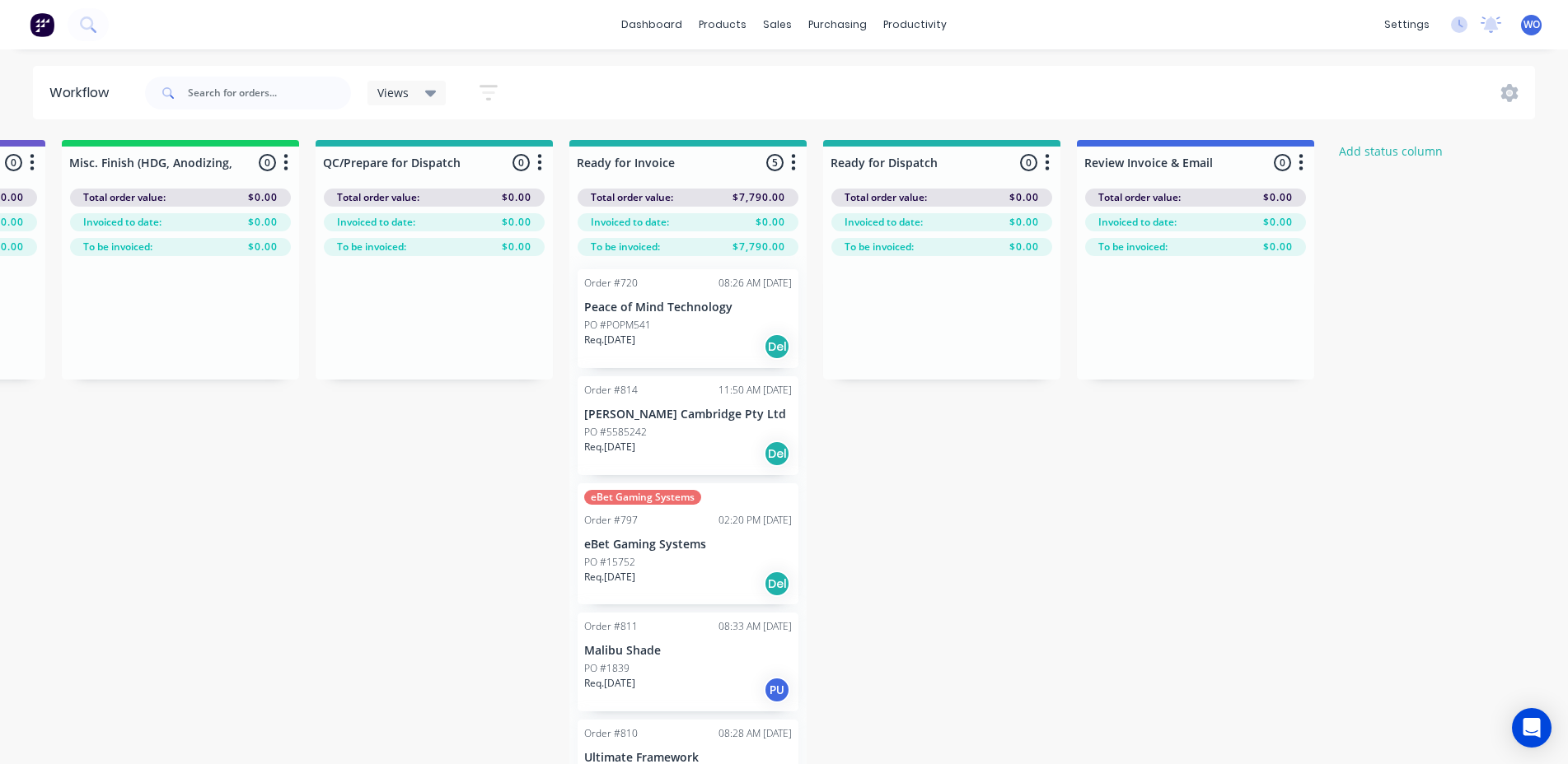
click at [678, 429] on div "PO #5585242" at bounding box center [688, 433] width 208 height 15
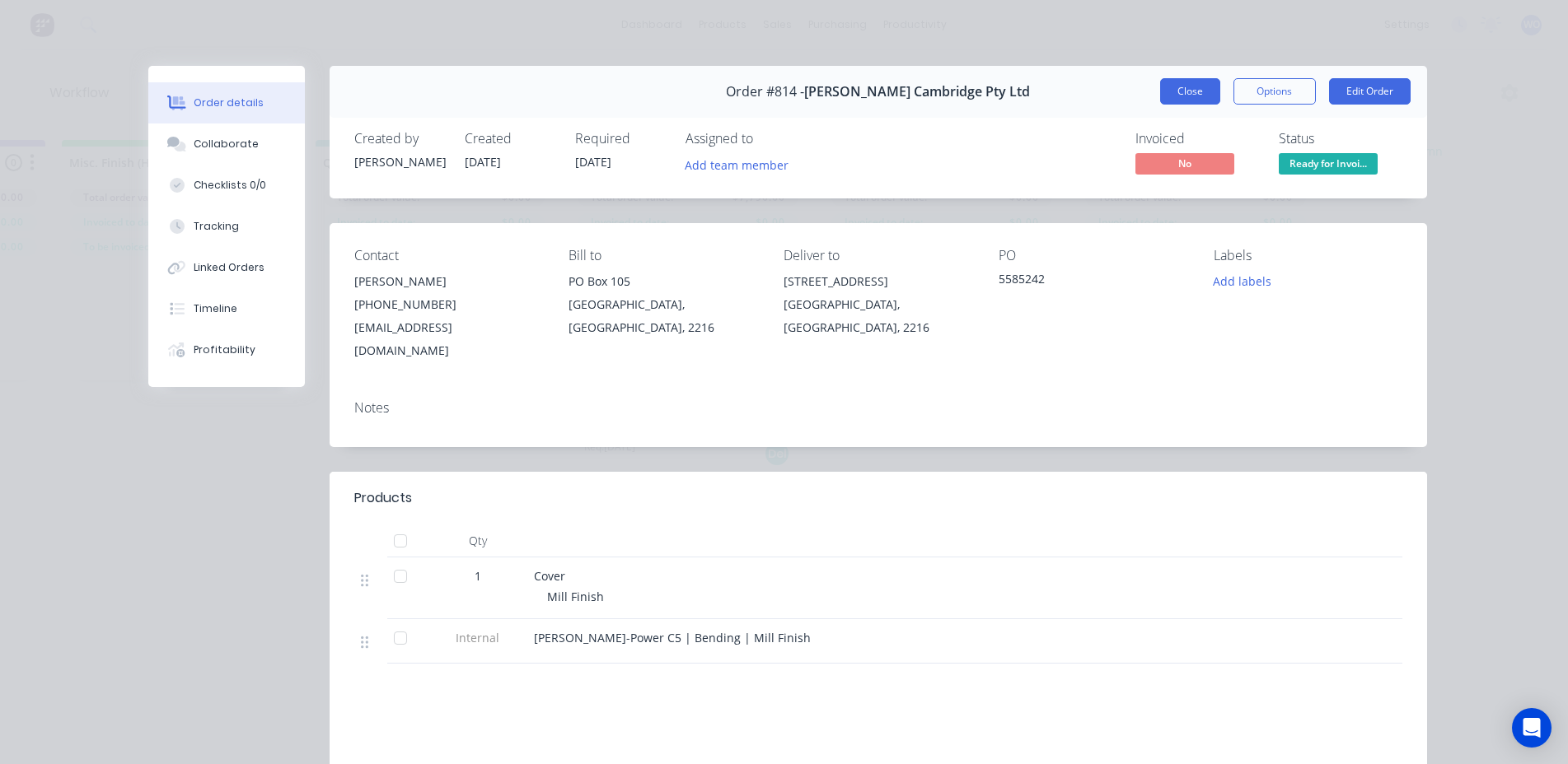
click at [1162, 89] on button "Close" at bounding box center [1191, 91] width 61 height 26
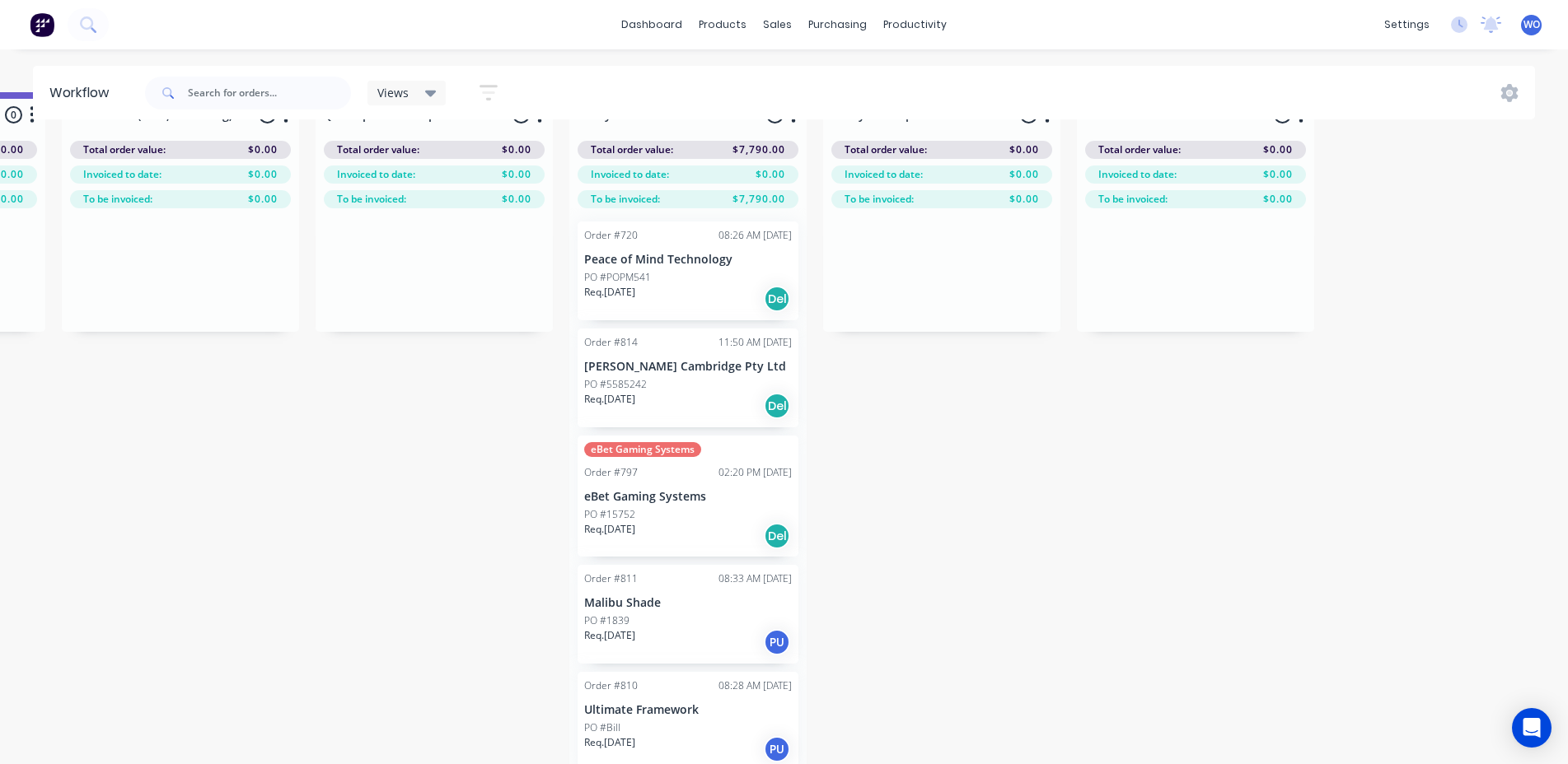
scroll to position [72, 6063]
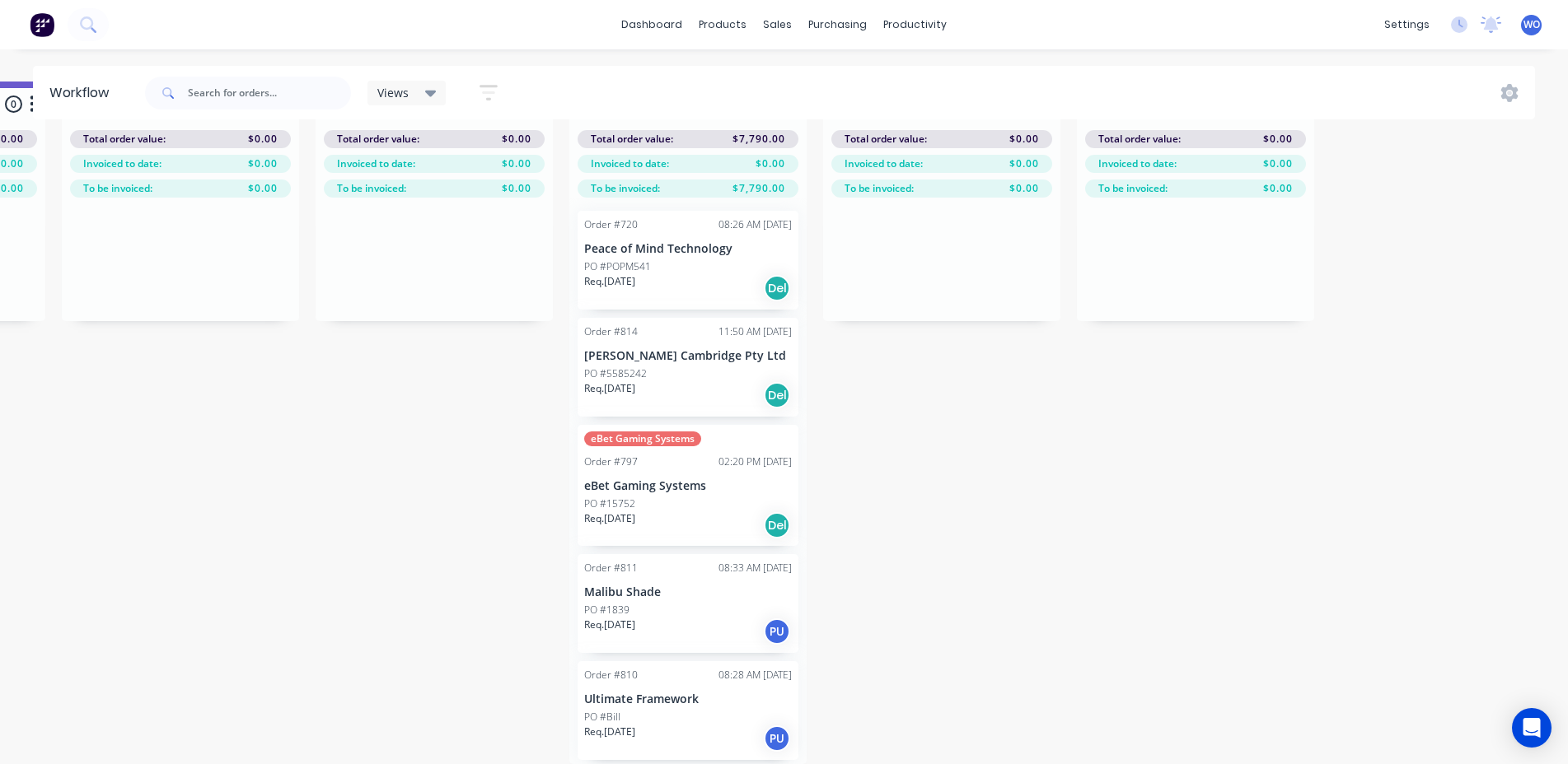
click at [700, 674] on div "Order #810 08:28 AM [DATE] Ultimate Framework PO #[PERSON_NAME]. [DATE] PU" at bounding box center [688, 711] width 221 height 99
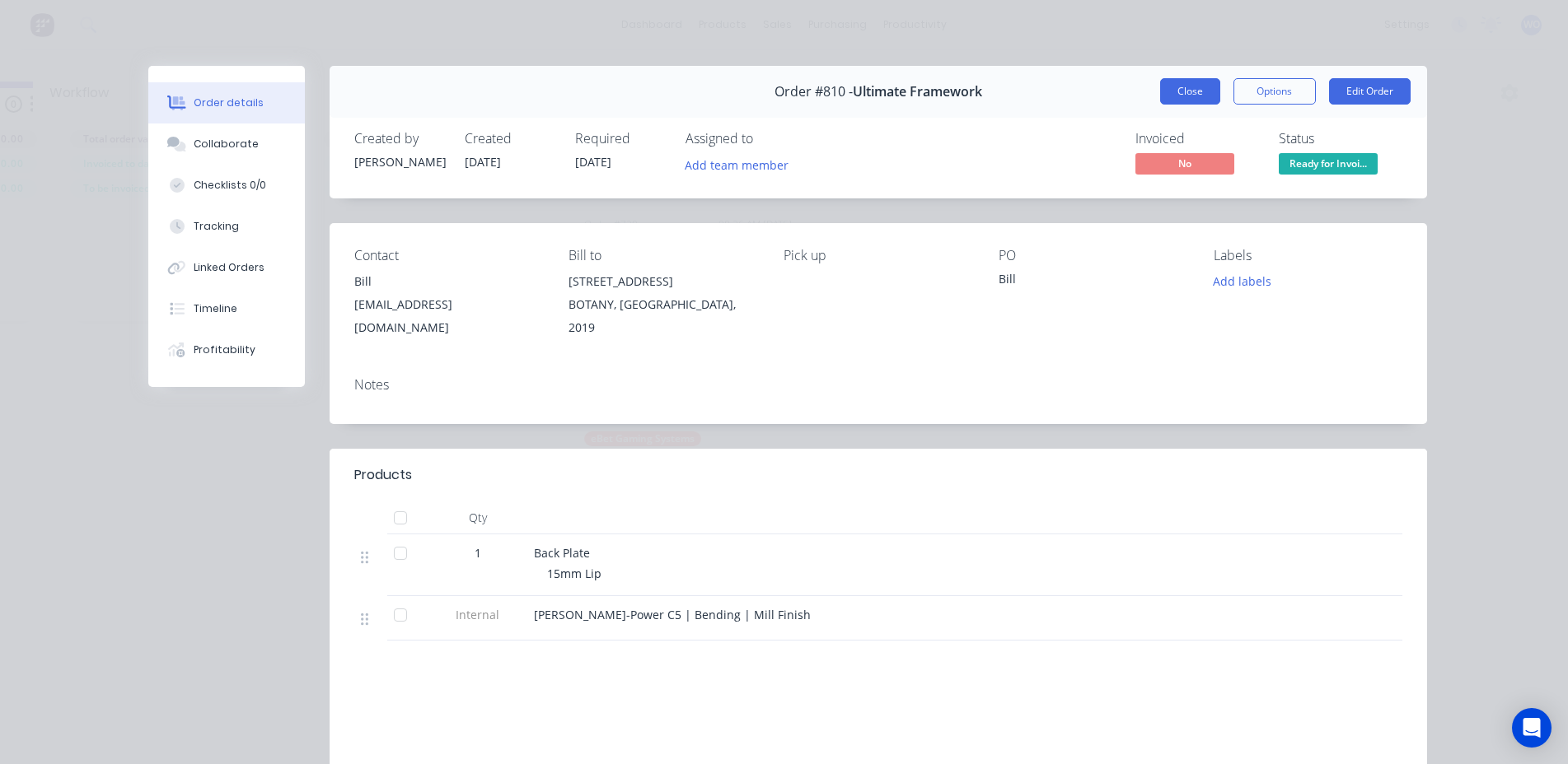
click at [1179, 84] on button "Close" at bounding box center [1191, 91] width 61 height 26
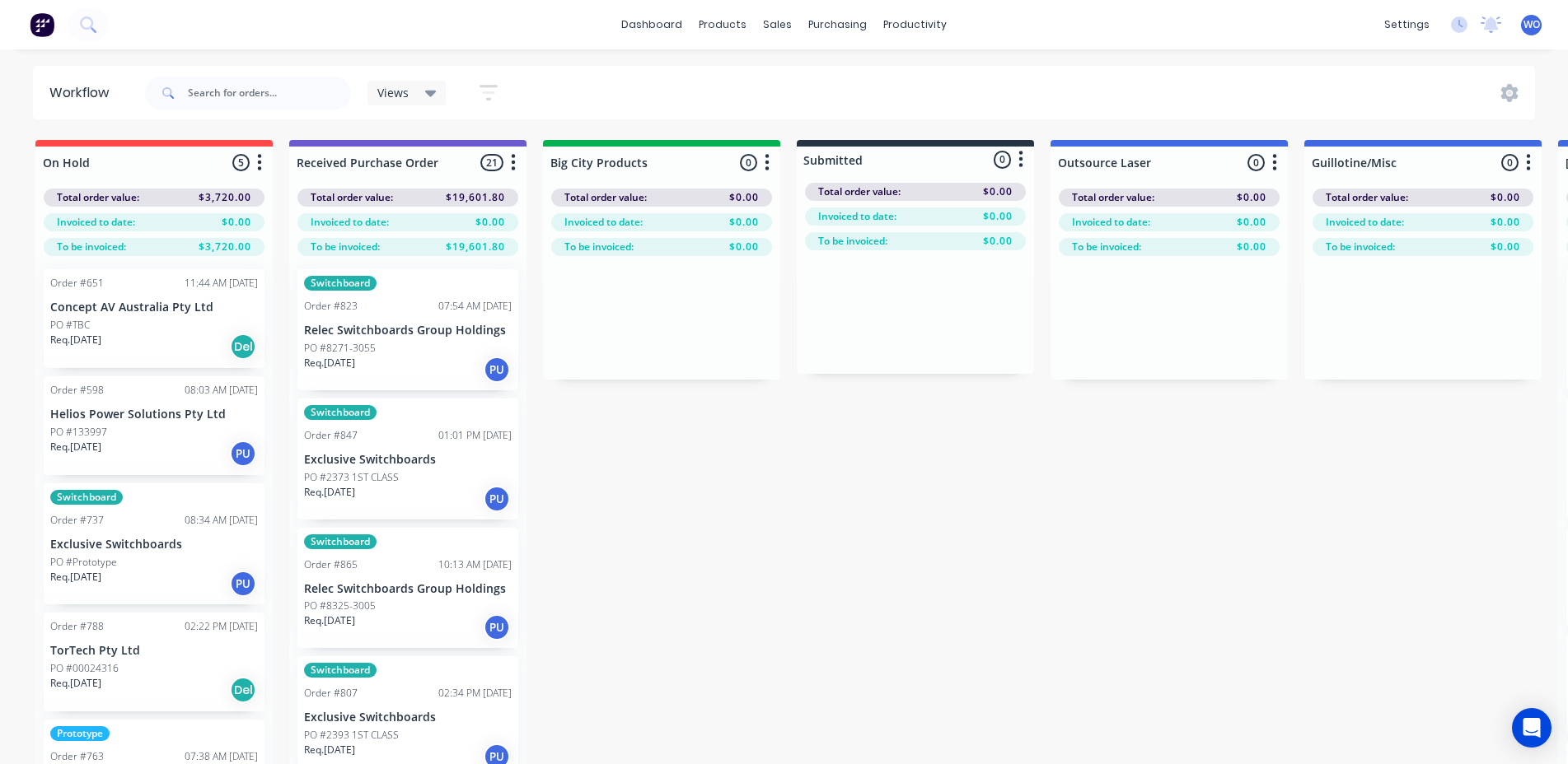
scroll to position [0, 69]
